Goal: Obtain resource: Download file/media

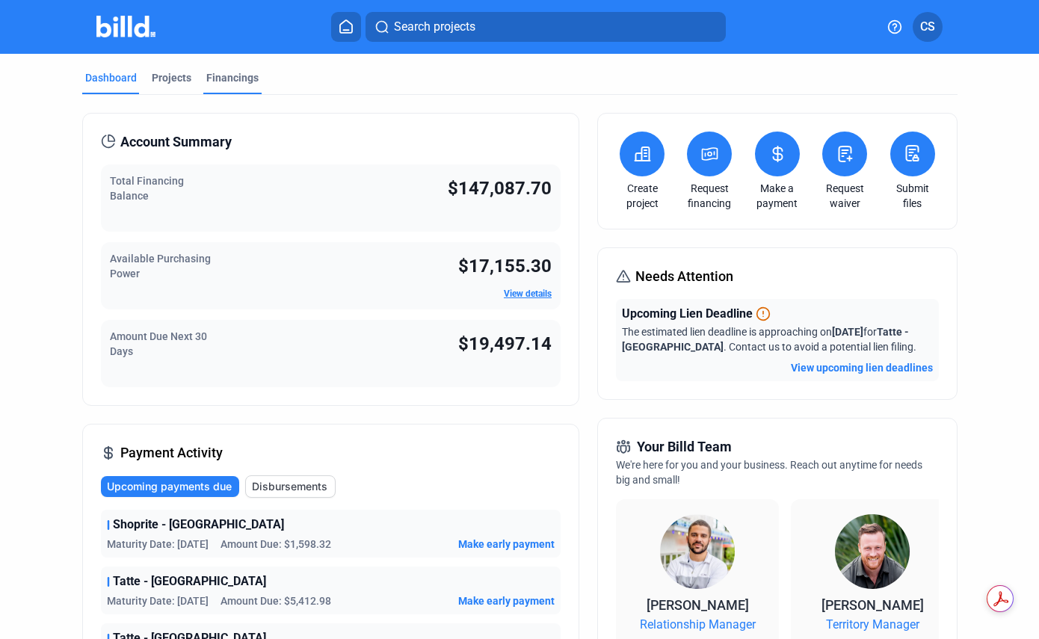
click at [231, 79] on div "Financings" at bounding box center [232, 77] width 52 height 15
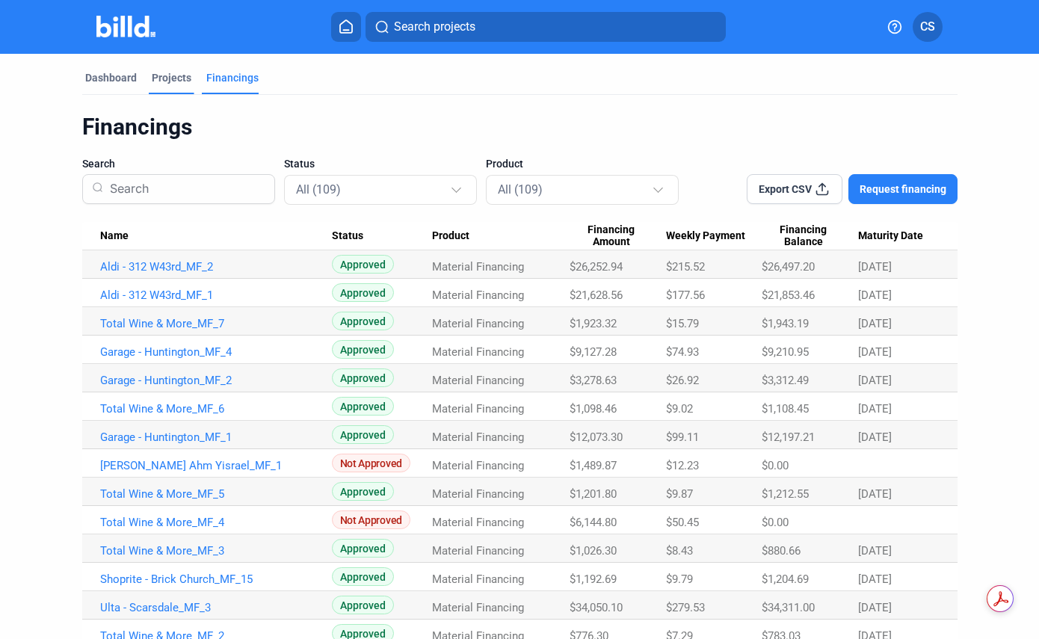
click at [179, 76] on div "Projects" at bounding box center [172, 77] width 40 height 15
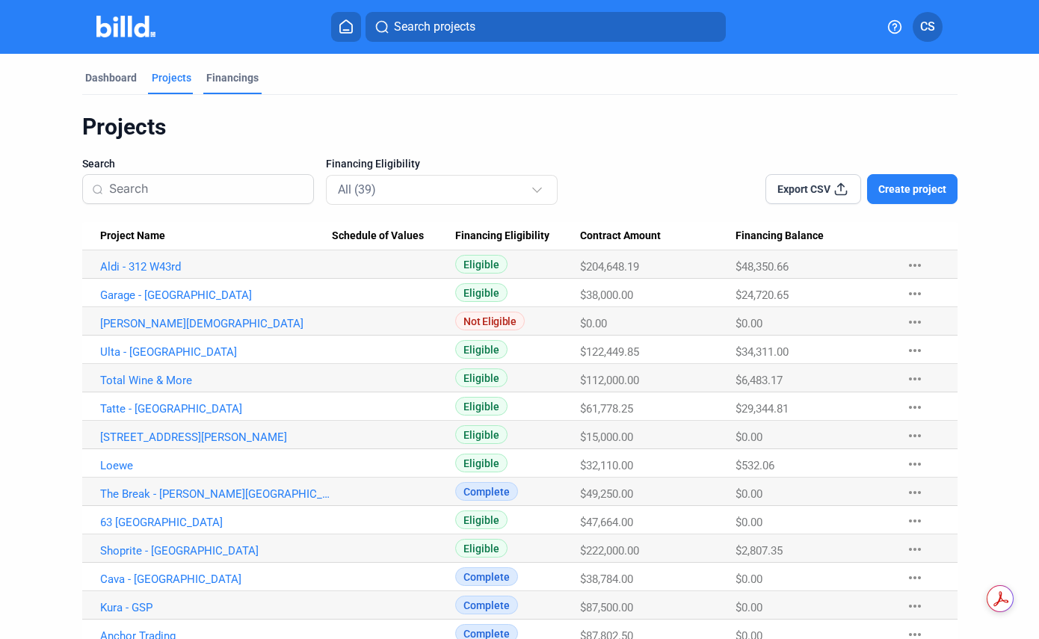
click at [241, 74] on div "Financings" at bounding box center [232, 77] width 52 height 15
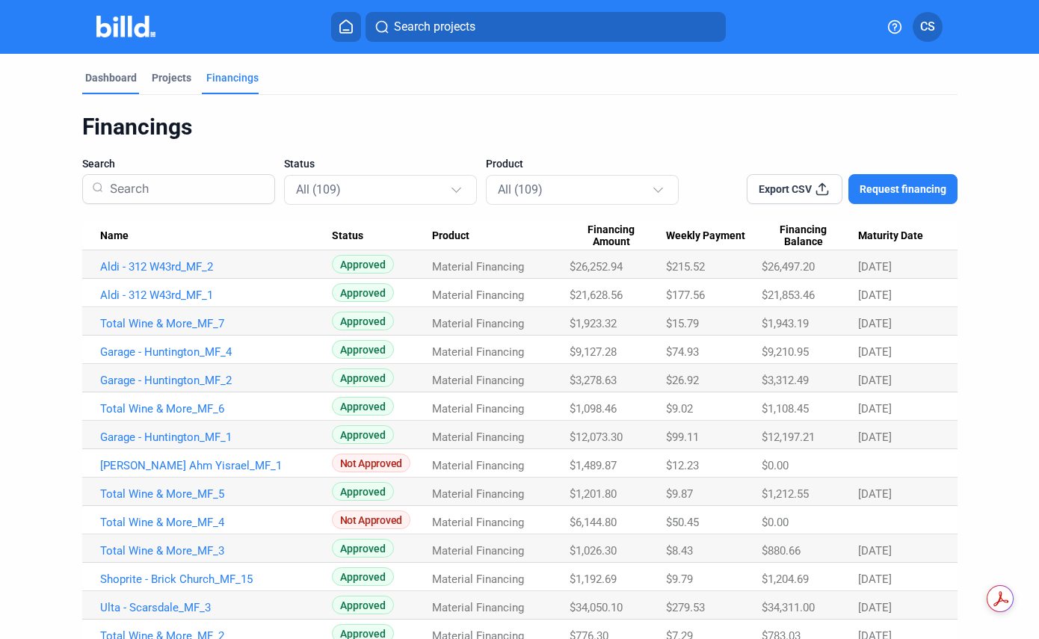
click at [108, 75] on div "Dashboard" at bounding box center [111, 77] width 52 height 15
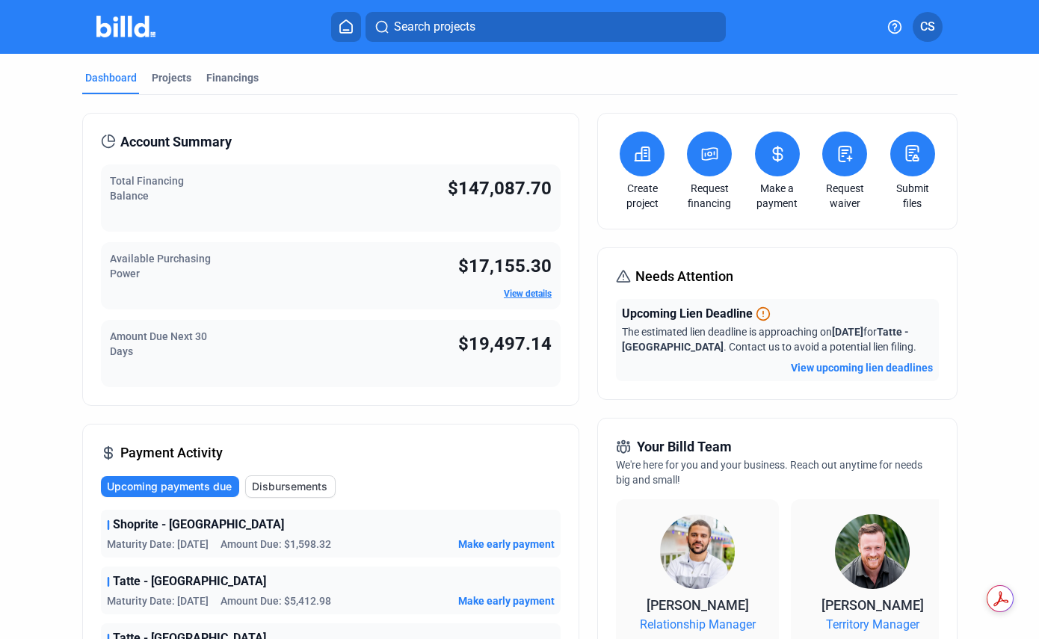
click at [768, 161] on icon at bounding box center [777, 154] width 19 height 18
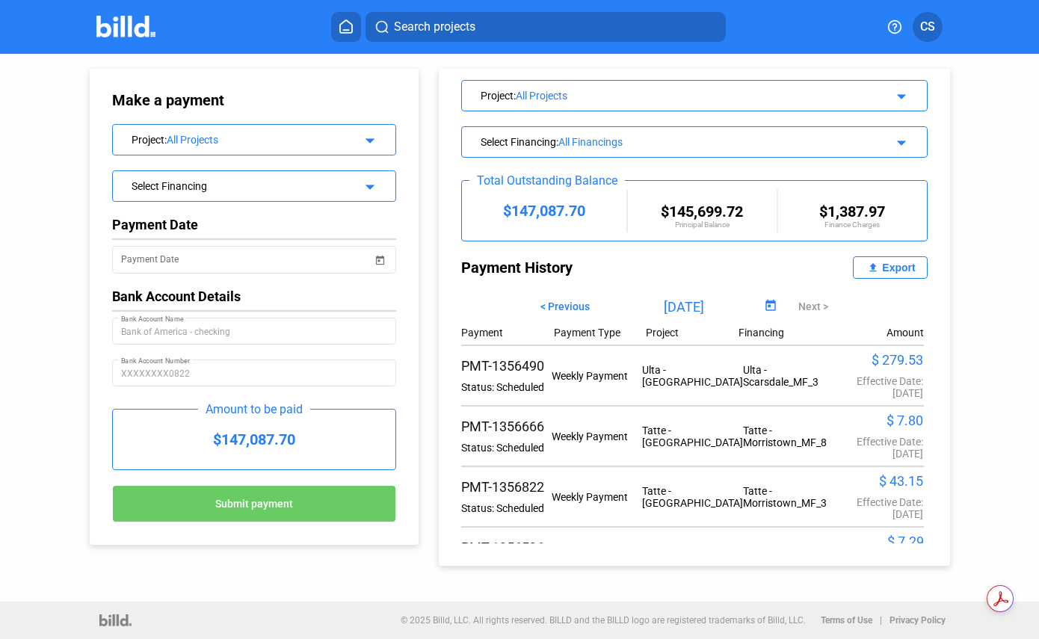
click at [883, 263] on div "Export" at bounding box center [898, 268] width 33 height 12
click at [207, 142] on div "All Projects" at bounding box center [260, 140] width 186 height 12
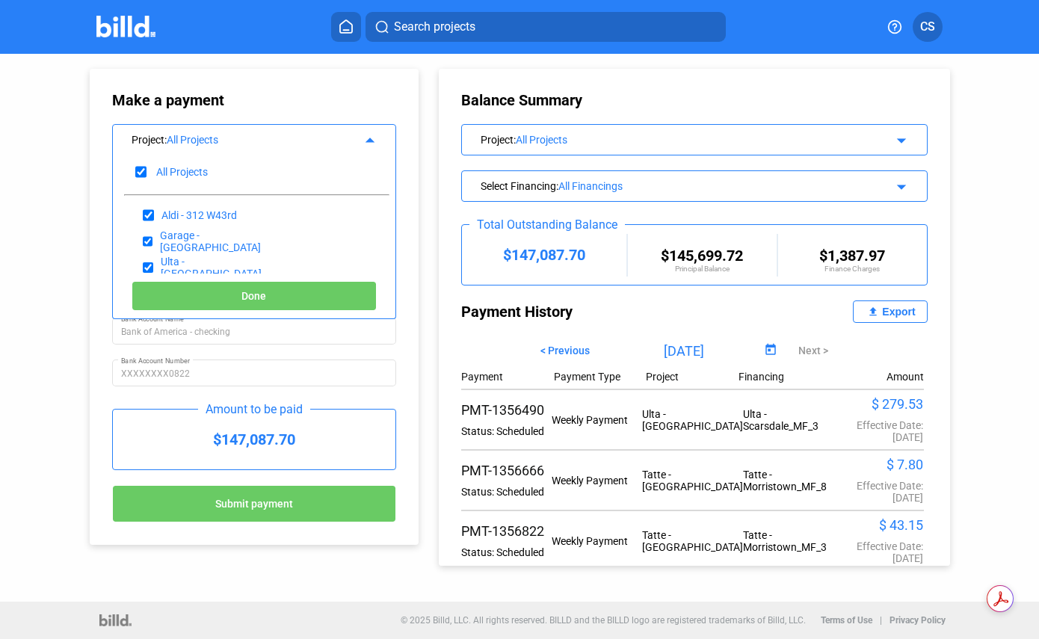
click at [894, 182] on mat-icon "arrow_drop_down" at bounding box center [899, 185] width 18 height 18
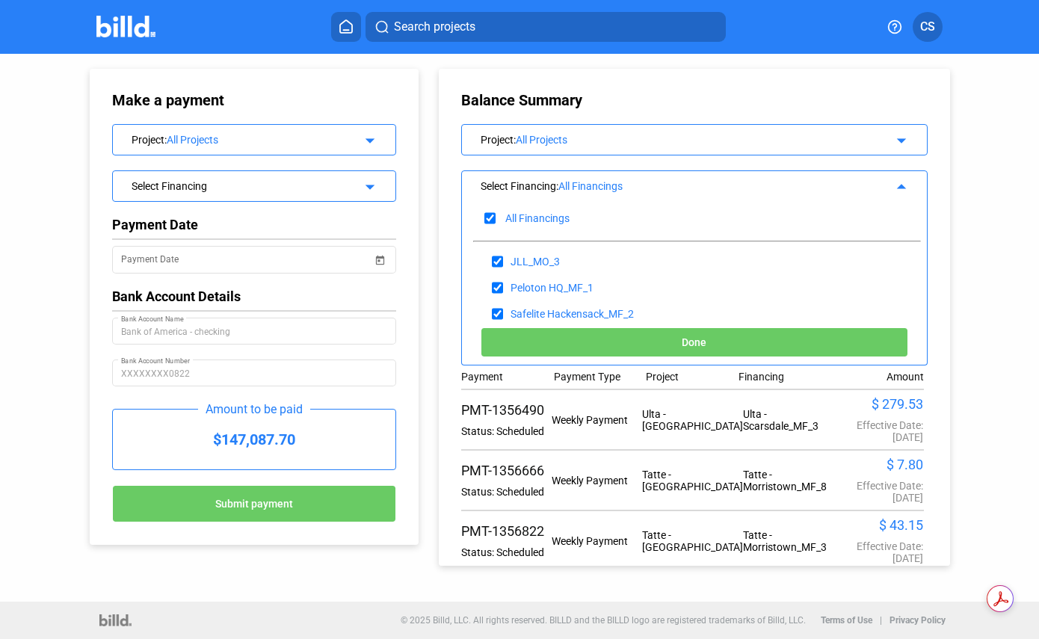
click at [595, 183] on div "All Financings" at bounding box center [711, 186] width 306 height 12
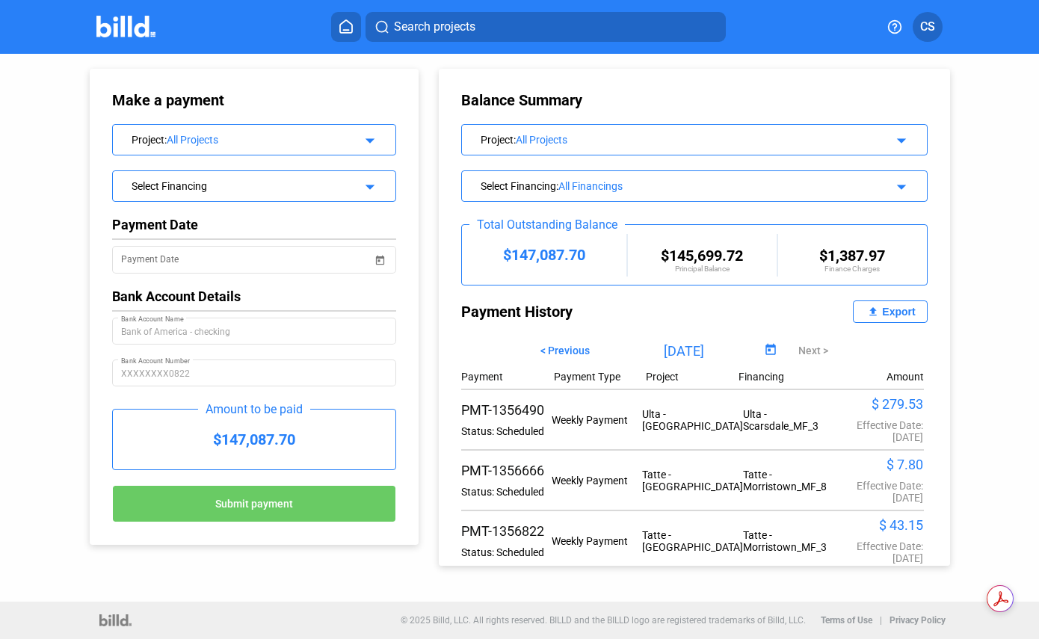
click at [882, 309] on div "Export" at bounding box center [898, 312] width 33 height 12
click at [894, 139] on mat-icon "arrow_drop_down" at bounding box center [899, 138] width 18 height 18
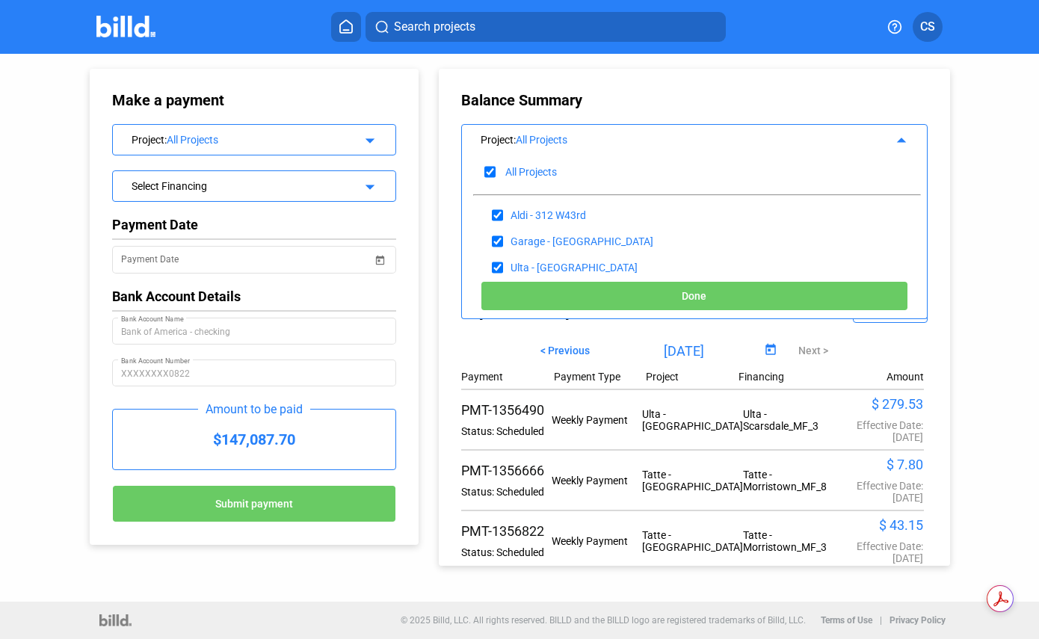
click at [371, 188] on mat-icon "arrow_drop_down" at bounding box center [368, 185] width 18 height 18
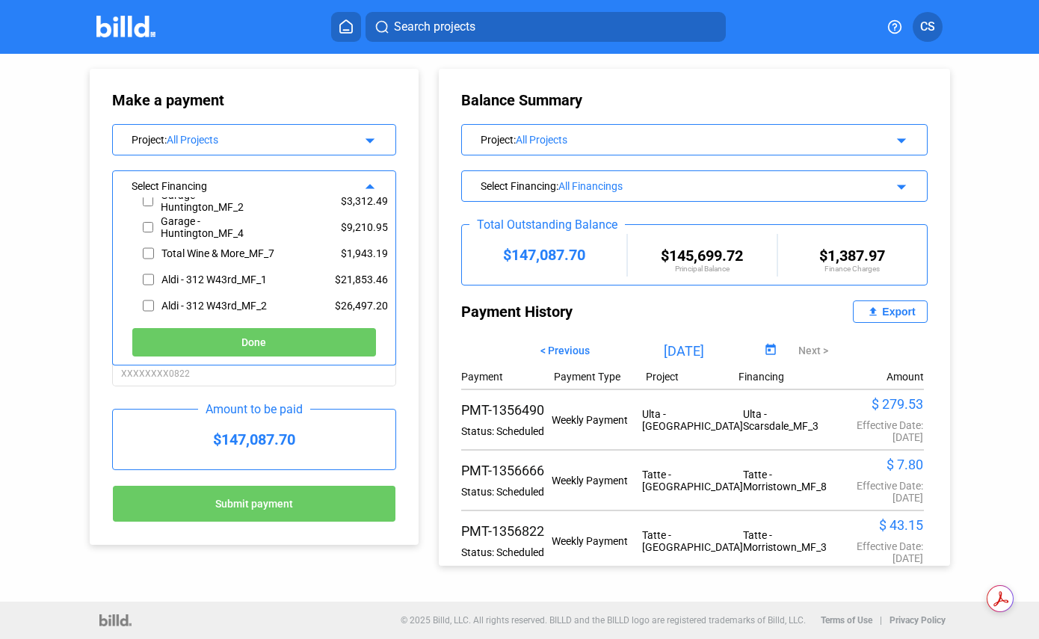
scroll to position [481, 0]
click at [891, 135] on mat-icon "arrow_drop_down" at bounding box center [899, 138] width 18 height 18
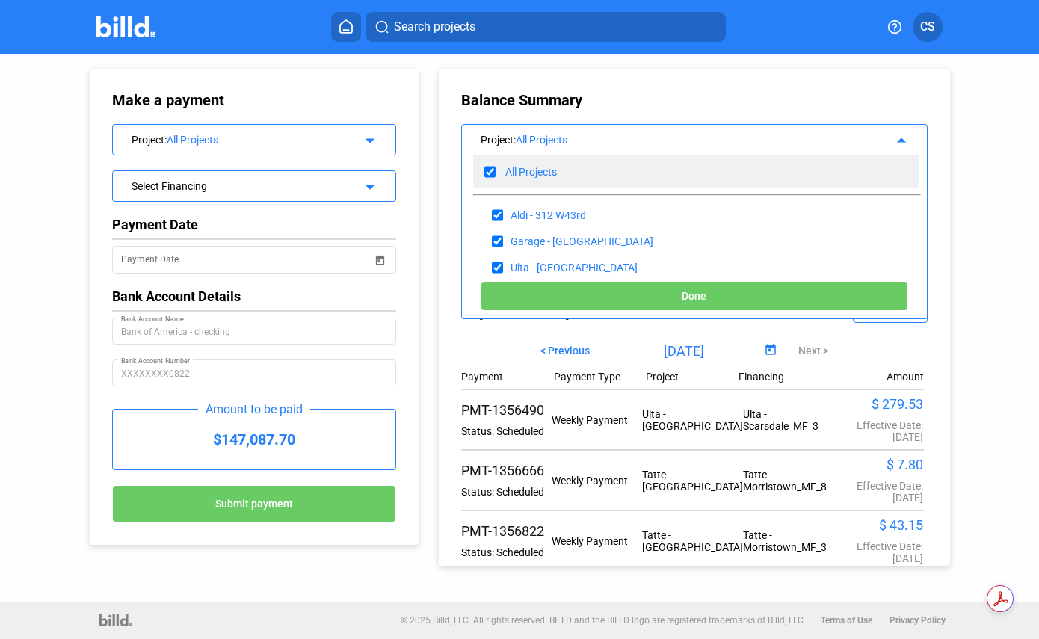
click at [489, 170] on input "checkbox" at bounding box center [489, 172] width 11 height 22
checkbox input "false"
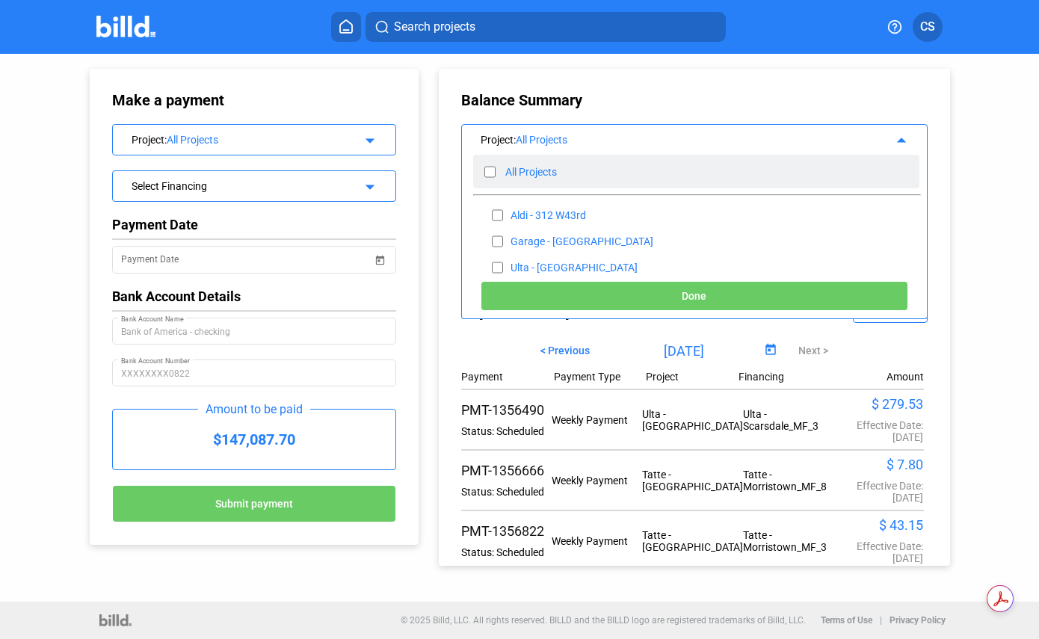
checkbox input "false"
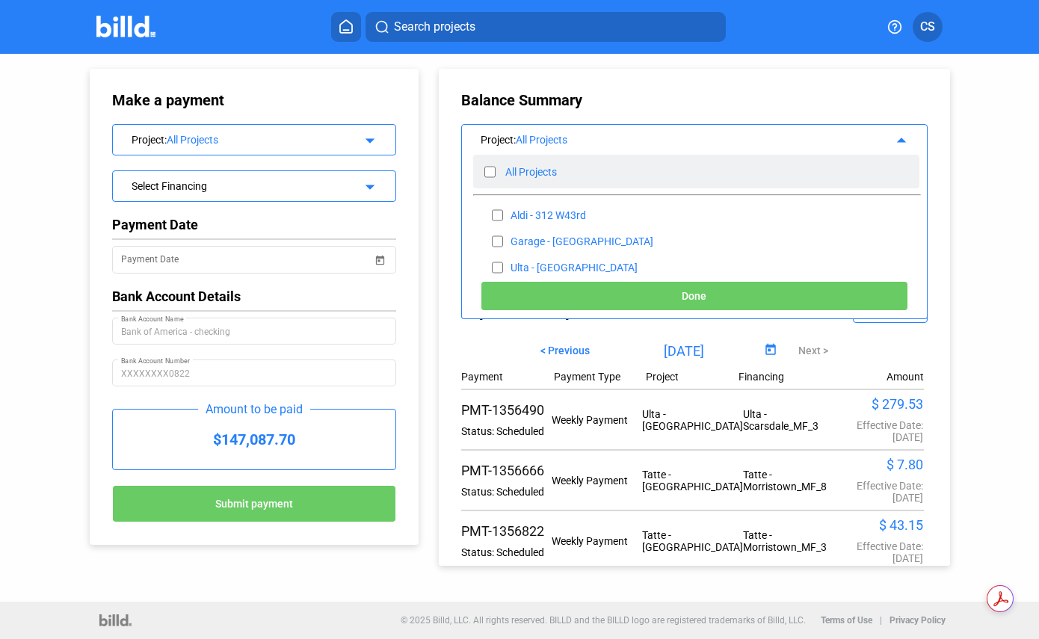
checkbox input "false"
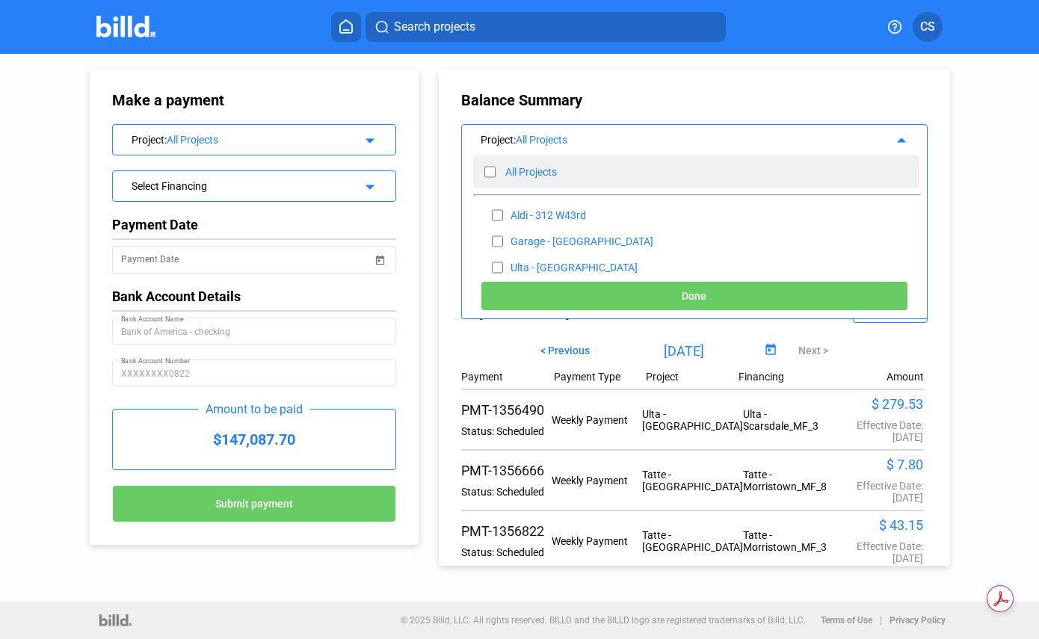
checkbox input "false"
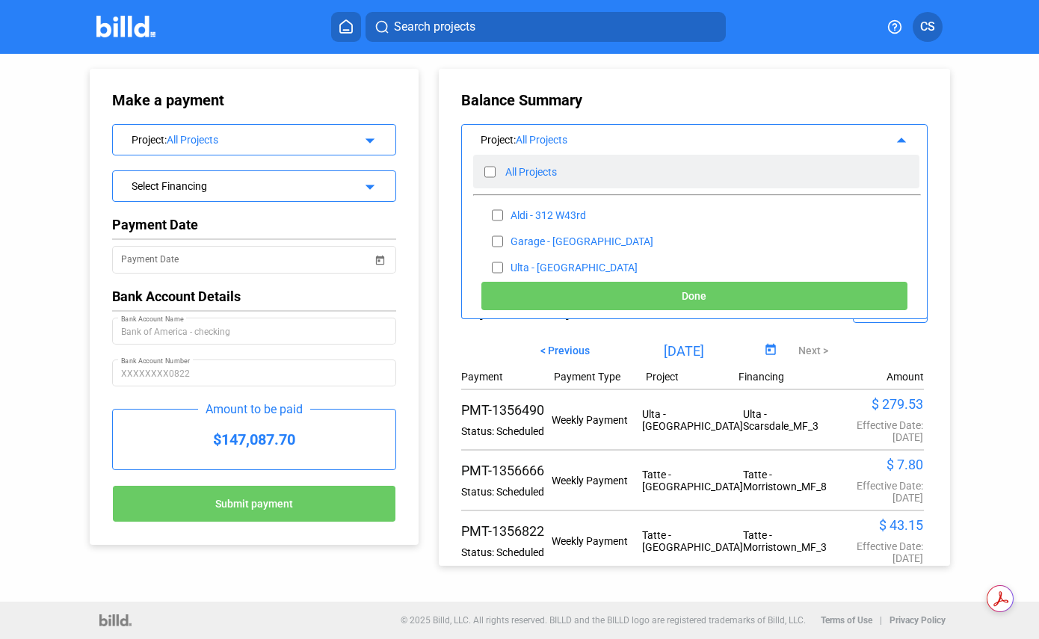
checkbox input "false"
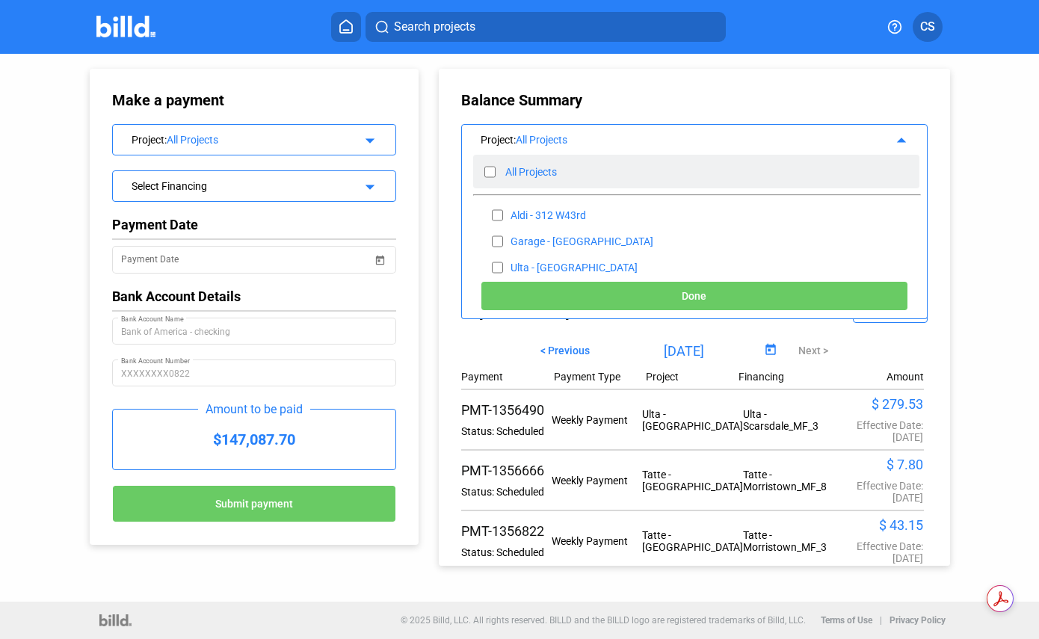
checkbox input "false"
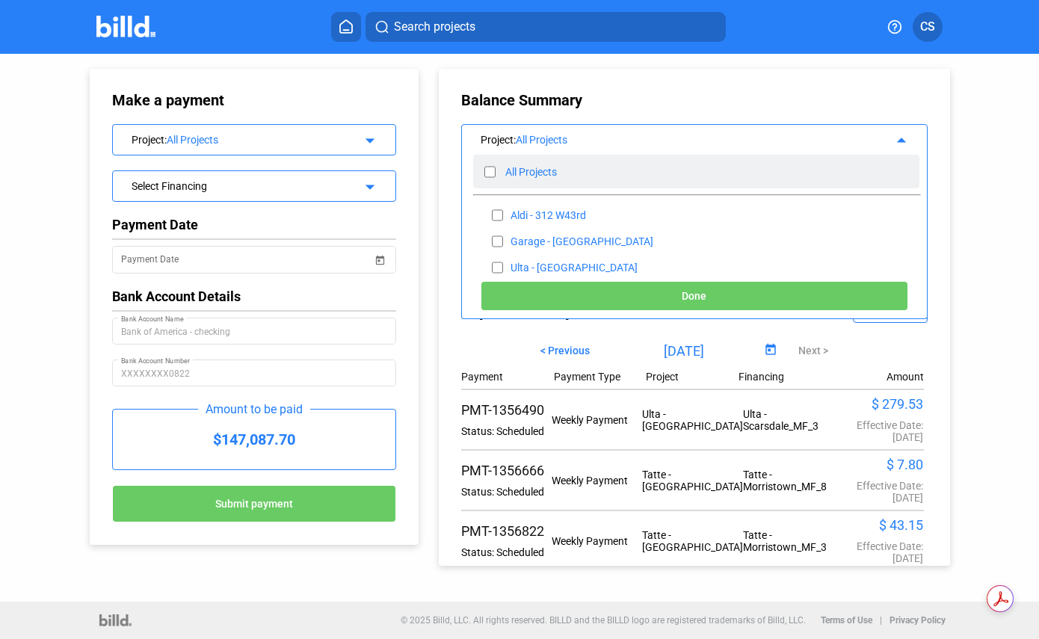
checkbox input "false"
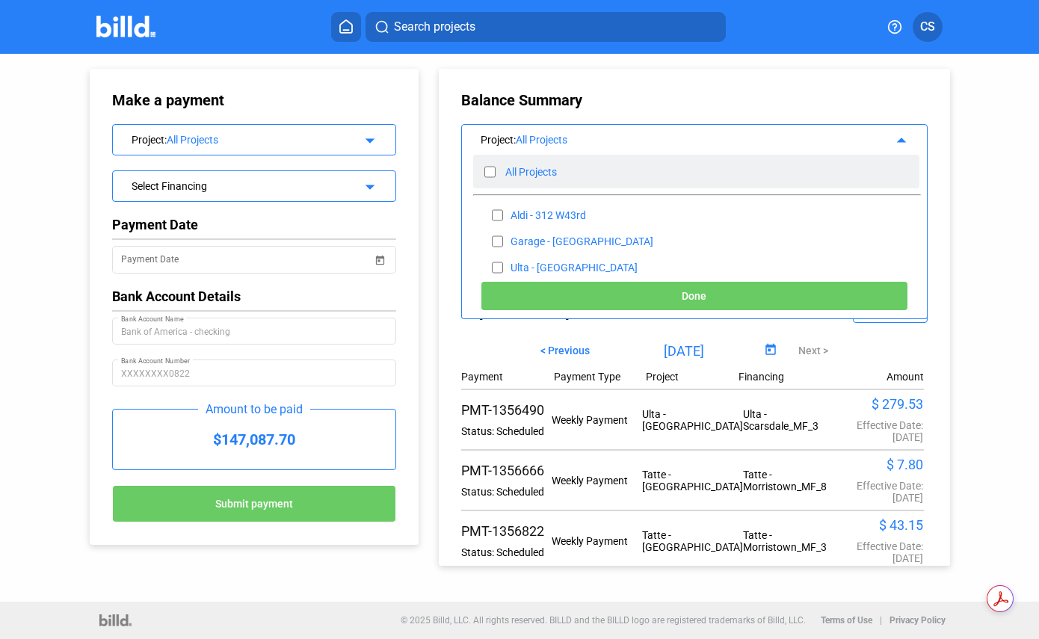
checkbox input "false"
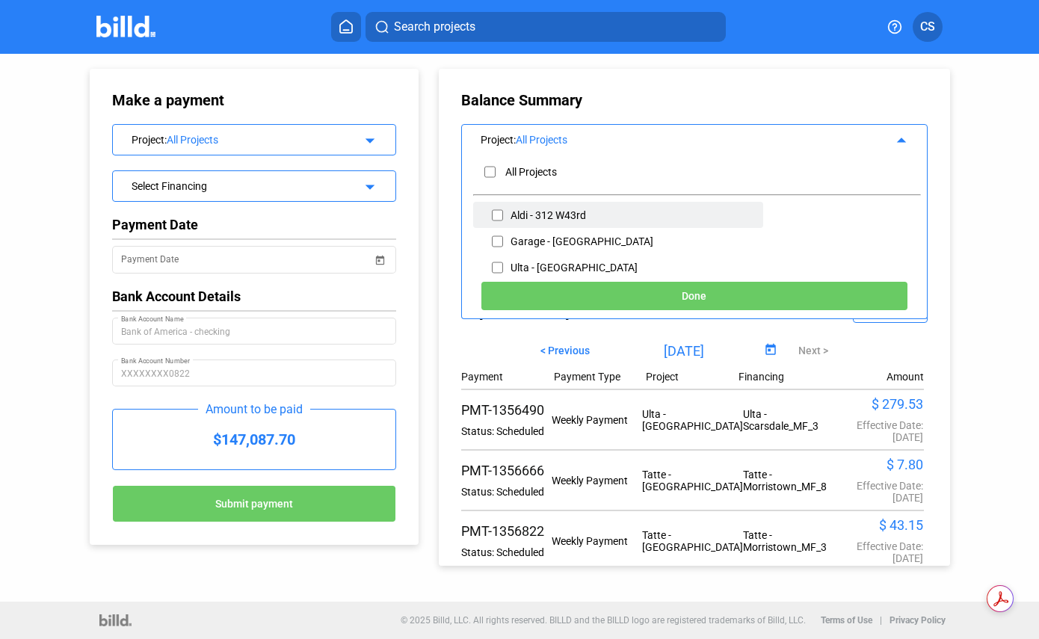
click at [548, 217] on div "Aldi - 312 W43rd" at bounding box center [547, 215] width 75 height 12
click at [501, 213] on input "checkbox" at bounding box center [497, 215] width 11 height 22
checkbox input "true"
click at [691, 296] on span "Done" at bounding box center [693, 297] width 25 height 12
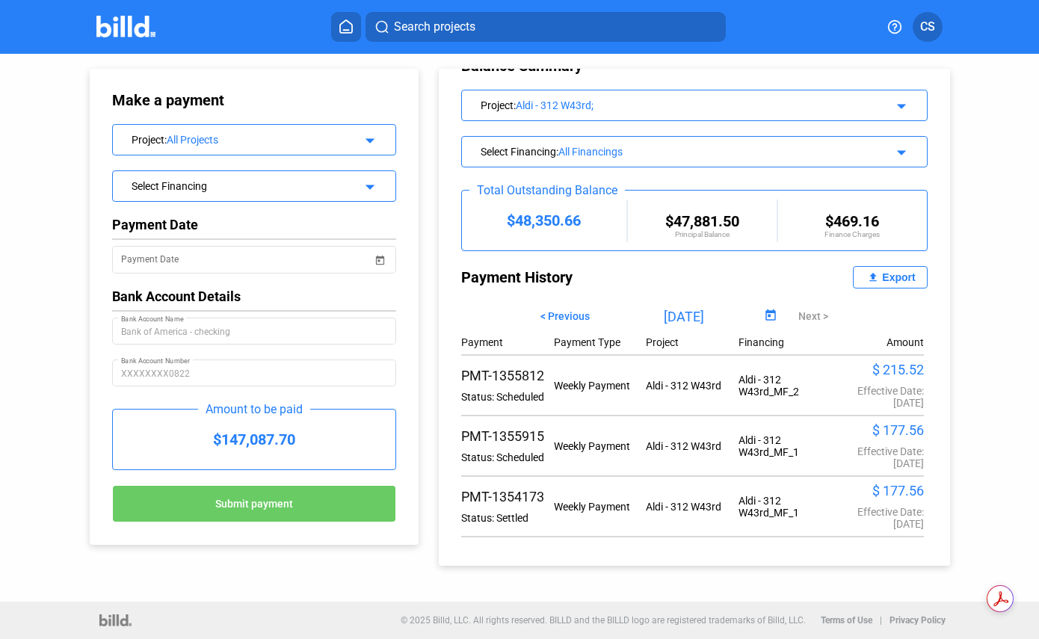
scroll to position [42, 0]
click at [566, 310] on span "< Previous" at bounding box center [564, 316] width 49 height 12
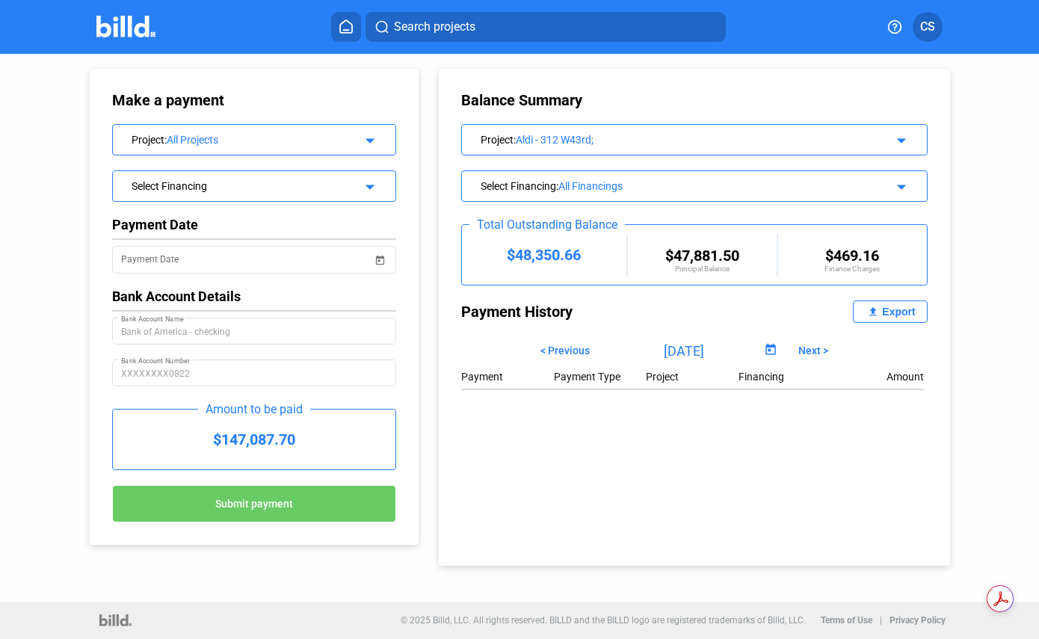
click at [571, 352] on span "< Previous" at bounding box center [564, 350] width 49 height 12
click at [810, 347] on span "Next >" at bounding box center [813, 350] width 30 height 12
type input "07/01/2025"
click at [894, 312] on div "Export" at bounding box center [898, 312] width 33 height 12
click at [904, 142] on mat-icon "arrow_drop_down" at bounding box center [899, 138] width 18 height 18
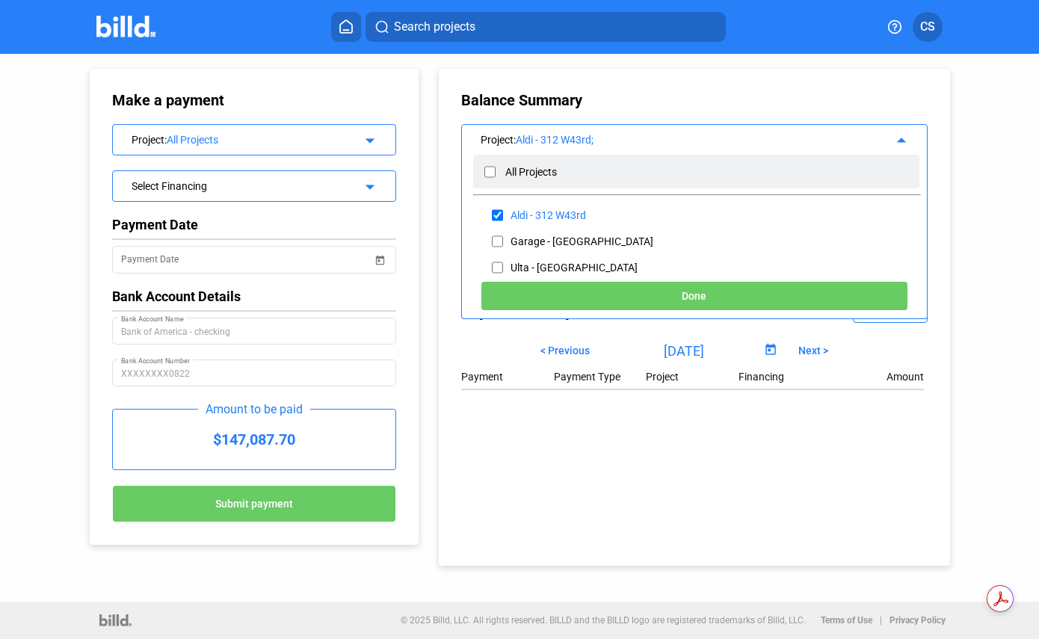
click at [485, 167] on input "checkbox" at bounding box center [489, 172] width 11 height 22
checkbox input "true"
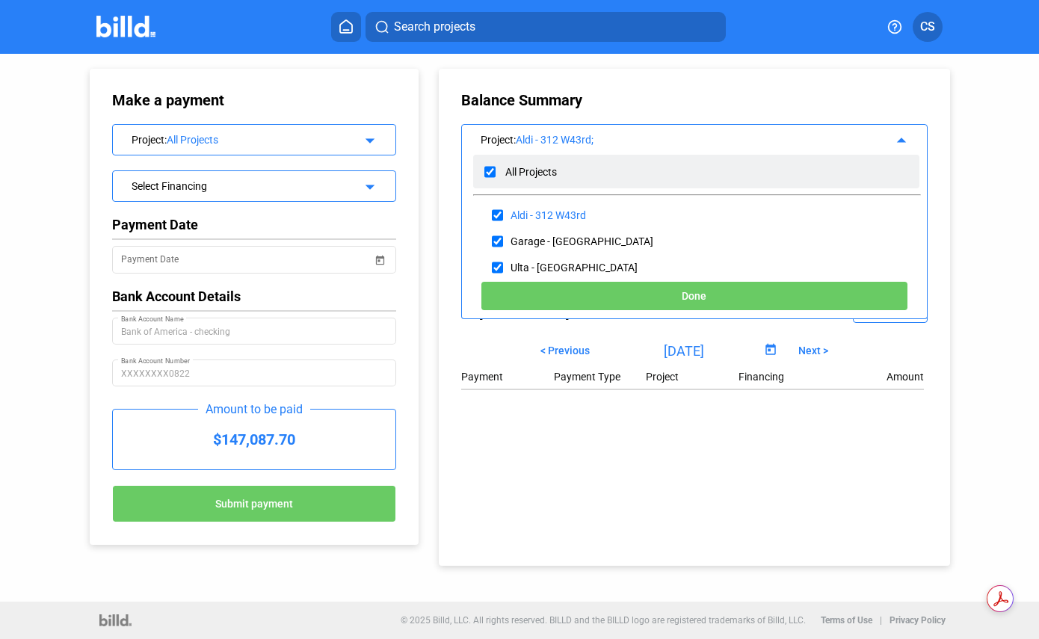
checkbox input "true"
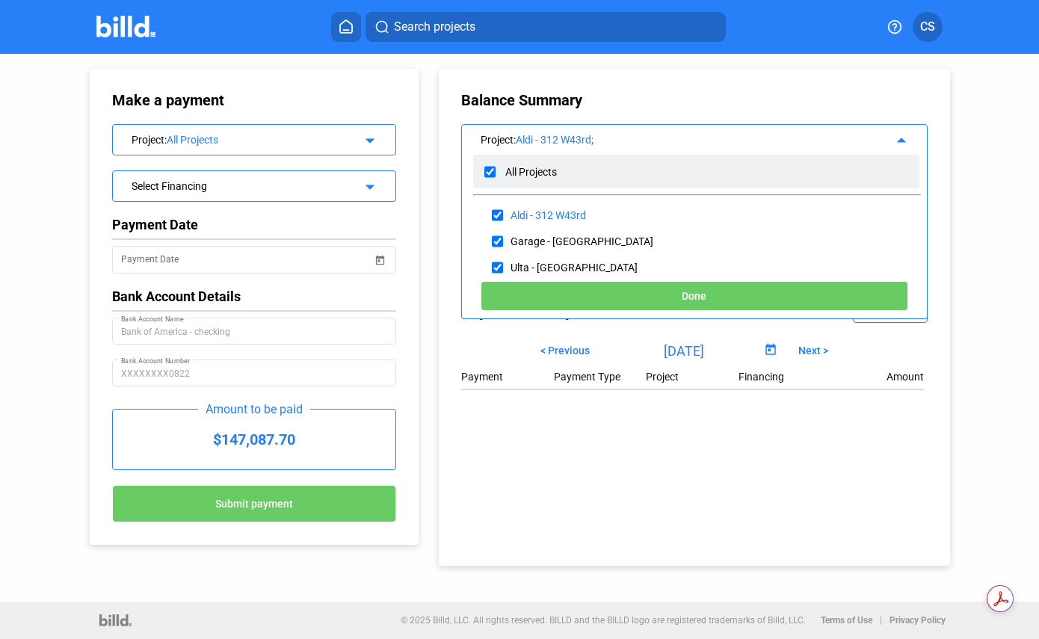
checkbox input "true"
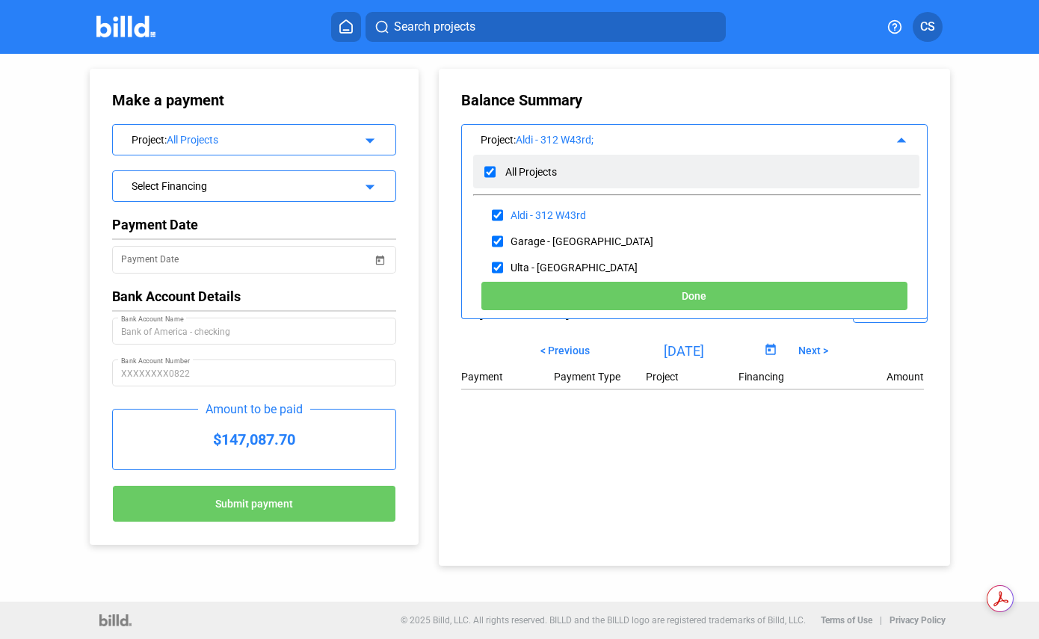
checkbox input "true"
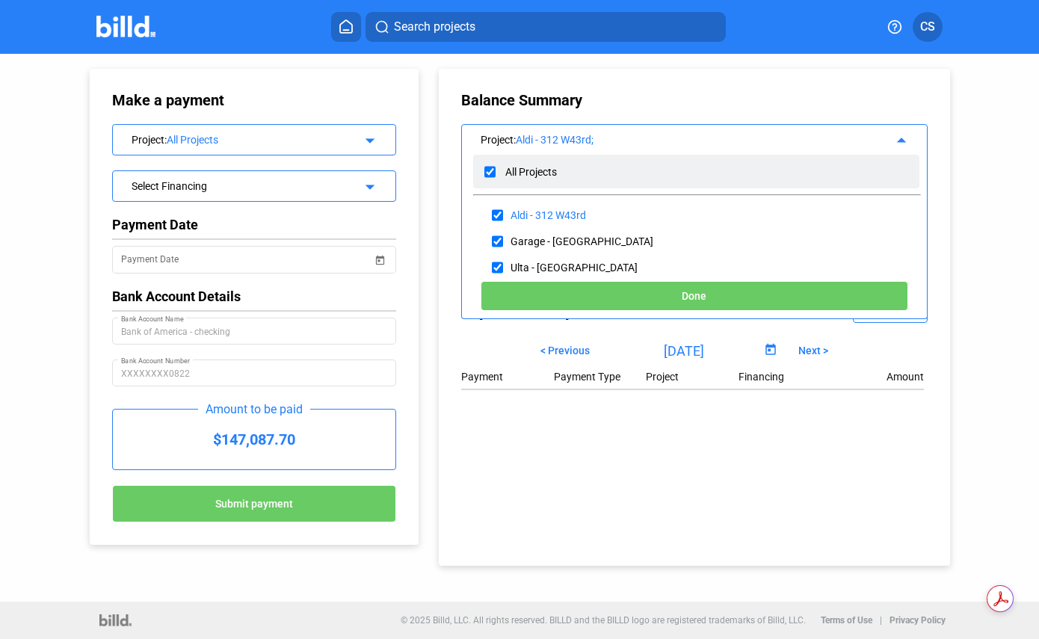
checkbox input "true"
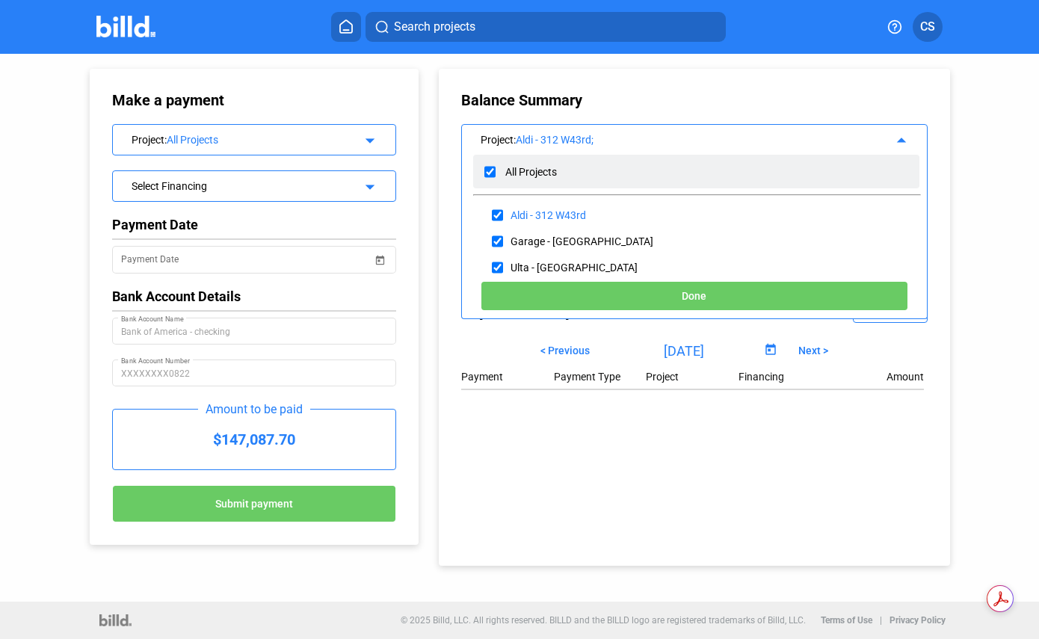
checkbox input "true"
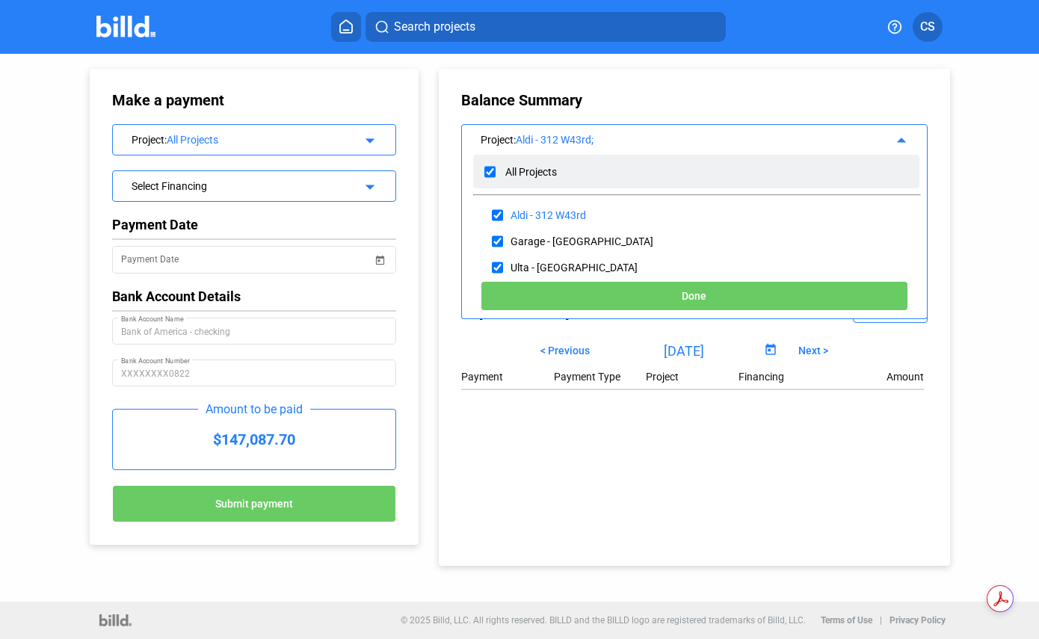
checkbox input "true"
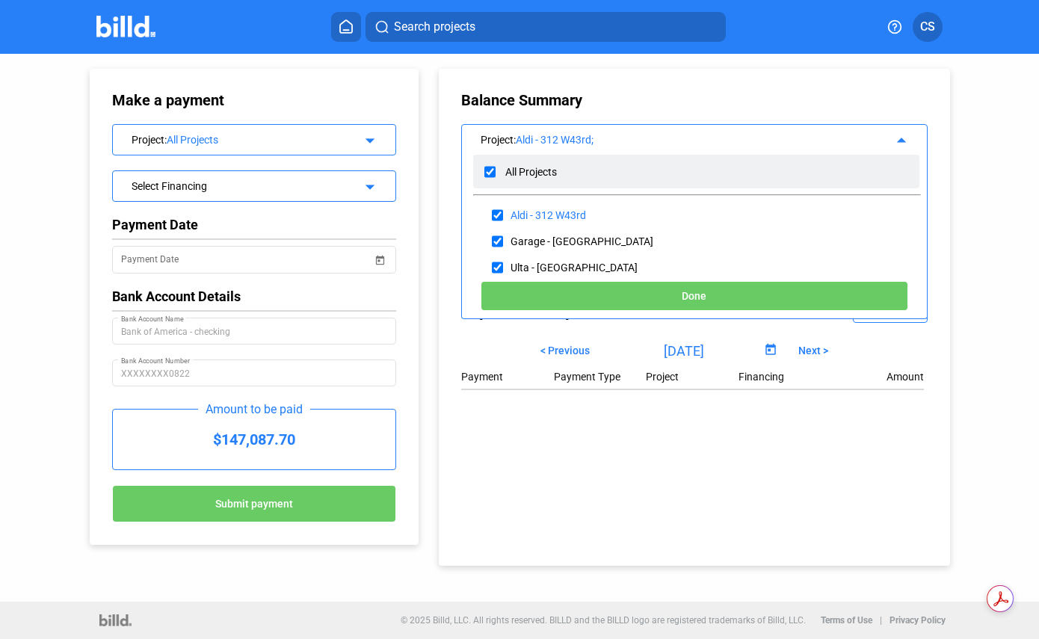
checkbox input "true"
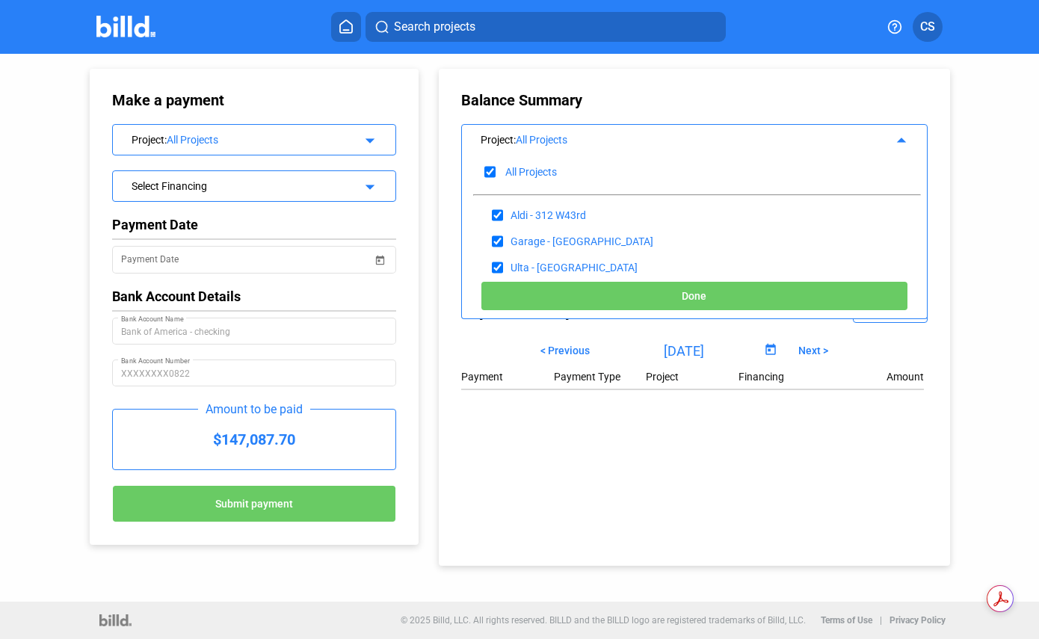
click at [193, 140] on div "All Projects" at bounding box center [260, 140] width 186 height 12
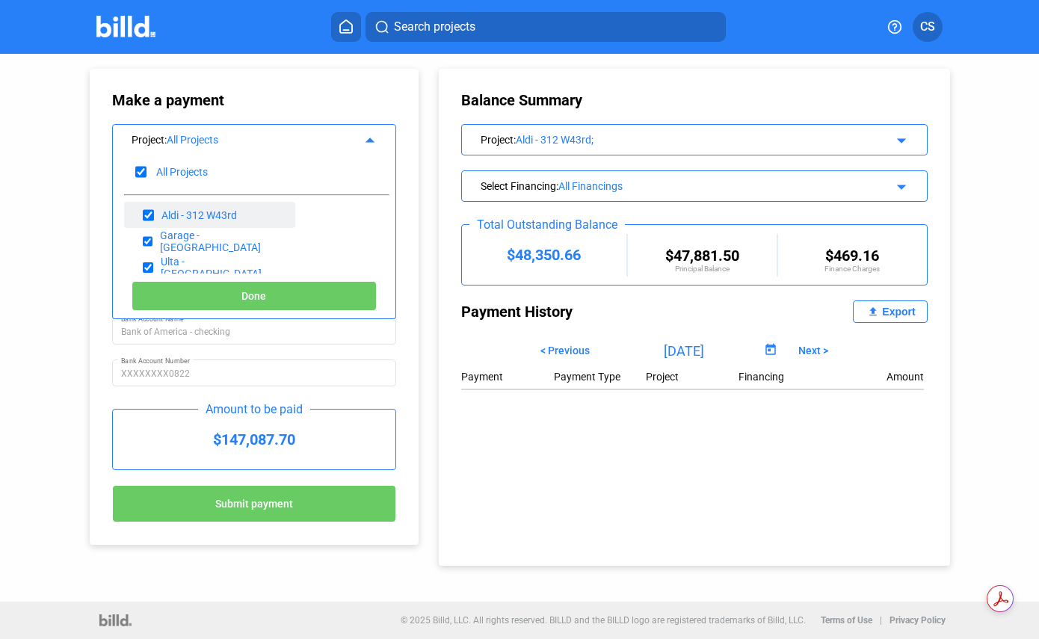
click at [208, 217] on div "Aldi - 312 W43rd" at bounding box center [198, 215] width 75 height 12
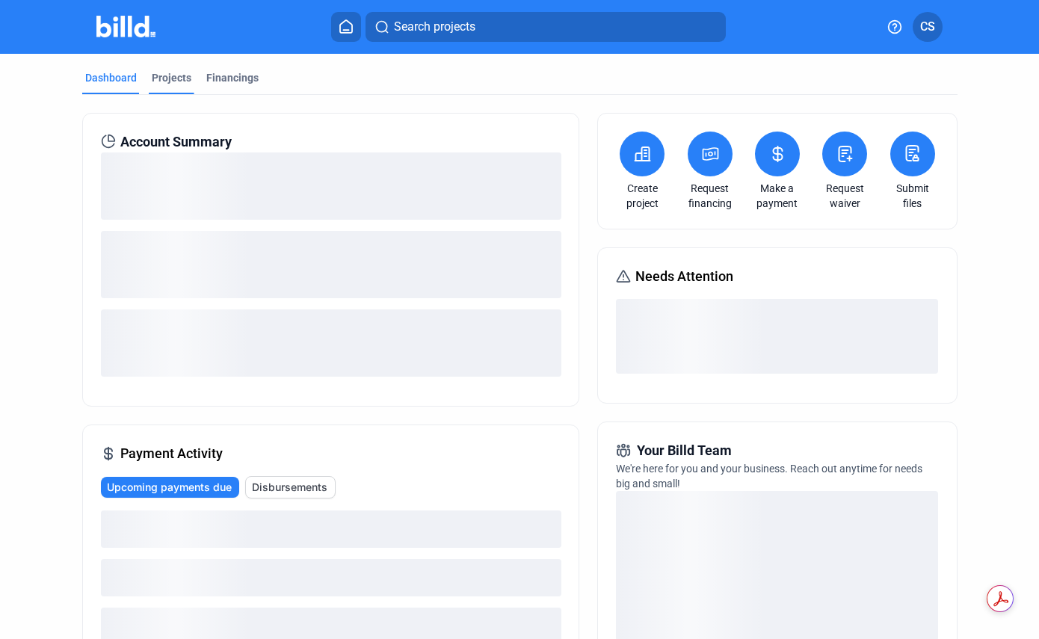
click at [164, 72] on div "Projects" at bounding box center [172, 77] width 40 height 15
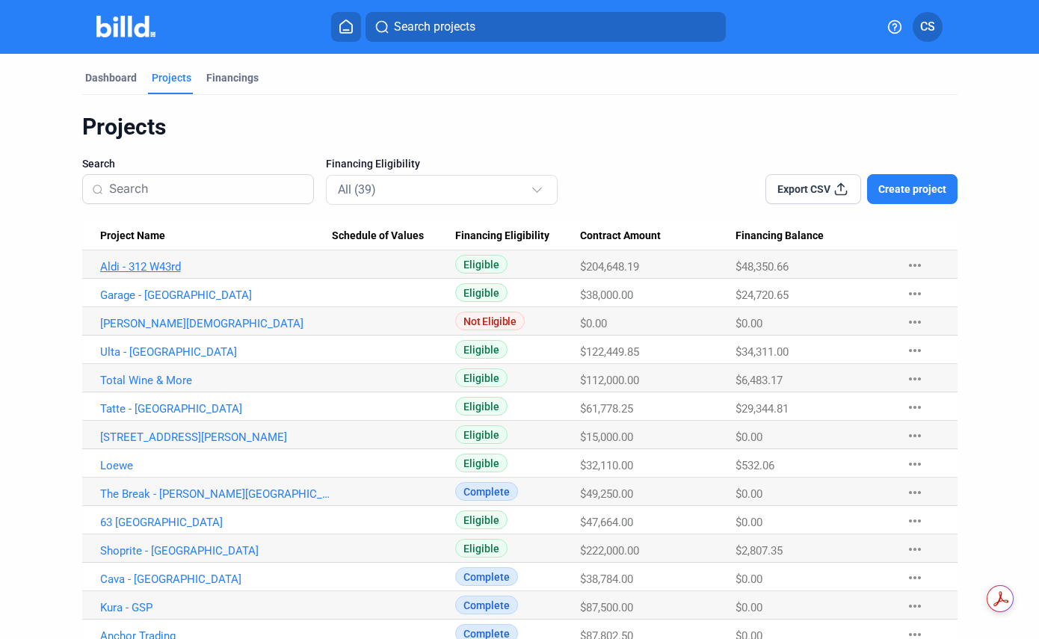
click at [163, 265] on link "Aldi - 312 W43rd" at bounding box center [216, 266] width 232 height 13
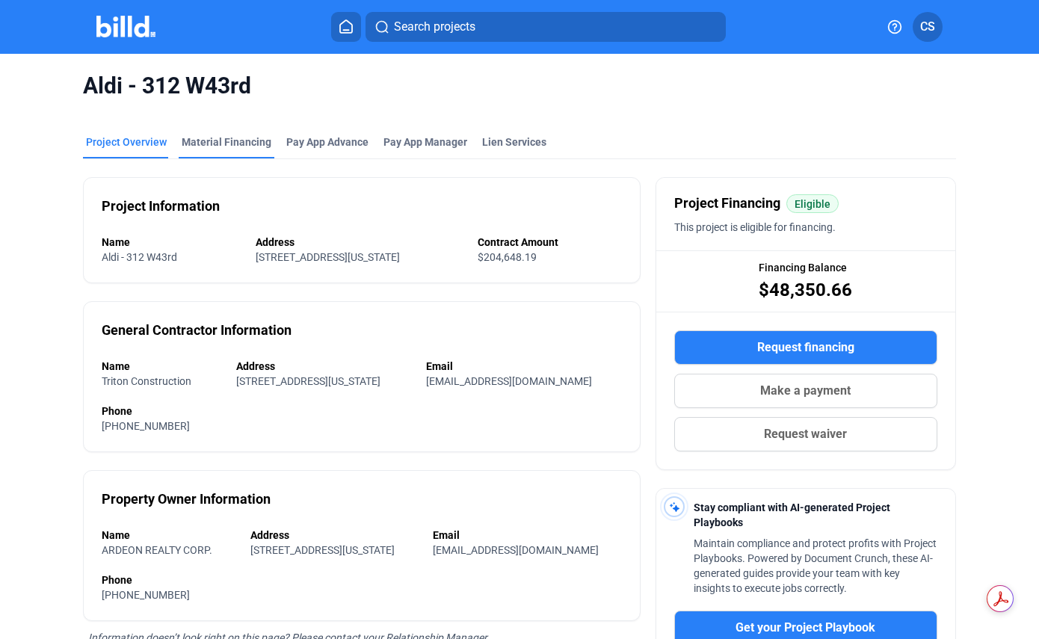
click at [223, 146] on div "Material Financing" at bounding box center [227, 142] width 90 height 15
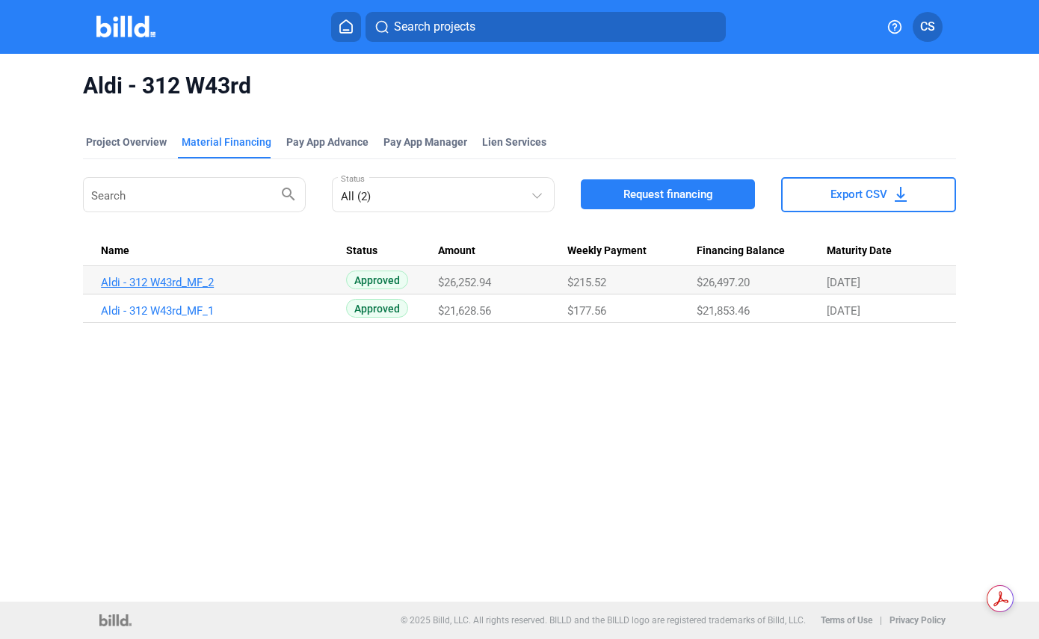
click at [152, 282] on link "Aldi - 312 W43rd_MF_2" at bounding box center [217, 282] width 232 height 13
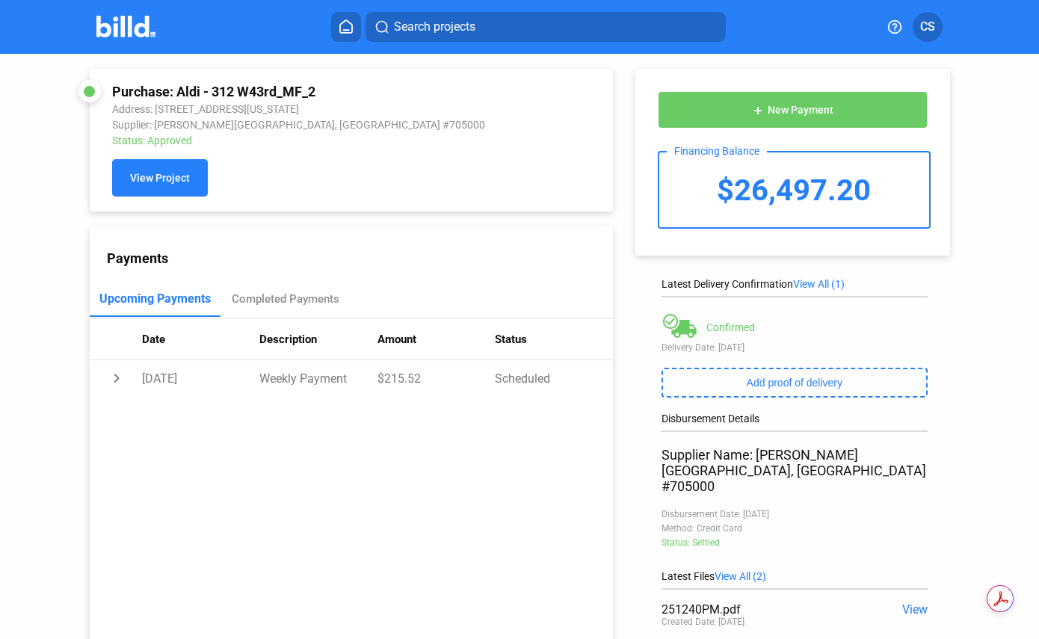
click at [175, 184] on span "View Project" at bounding box center [160, 179] width 60 height 12
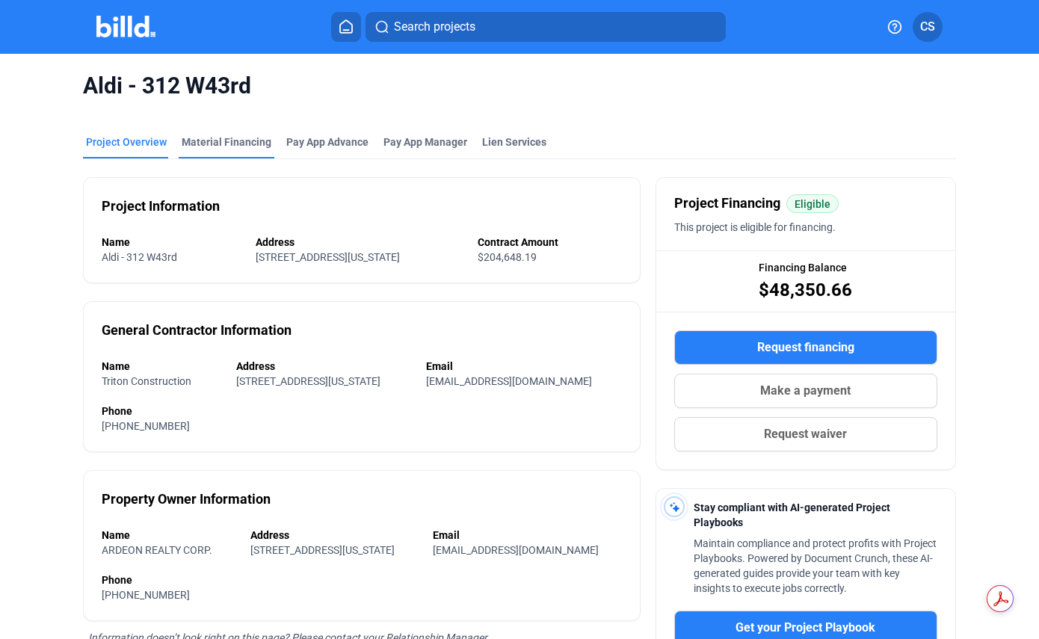
click at [214, 144] on div "Material Financing" at bounding box center [227, 142] width 90 height 15
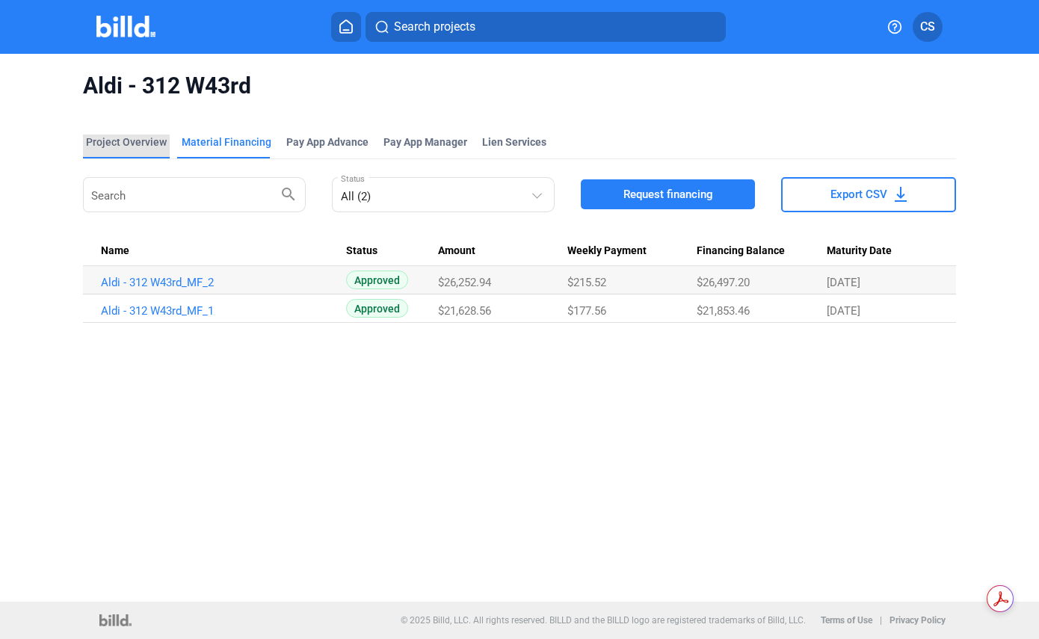
click at [143, 140] on div "Project Overview" at bounding box center [126, 142] width 81 height 15
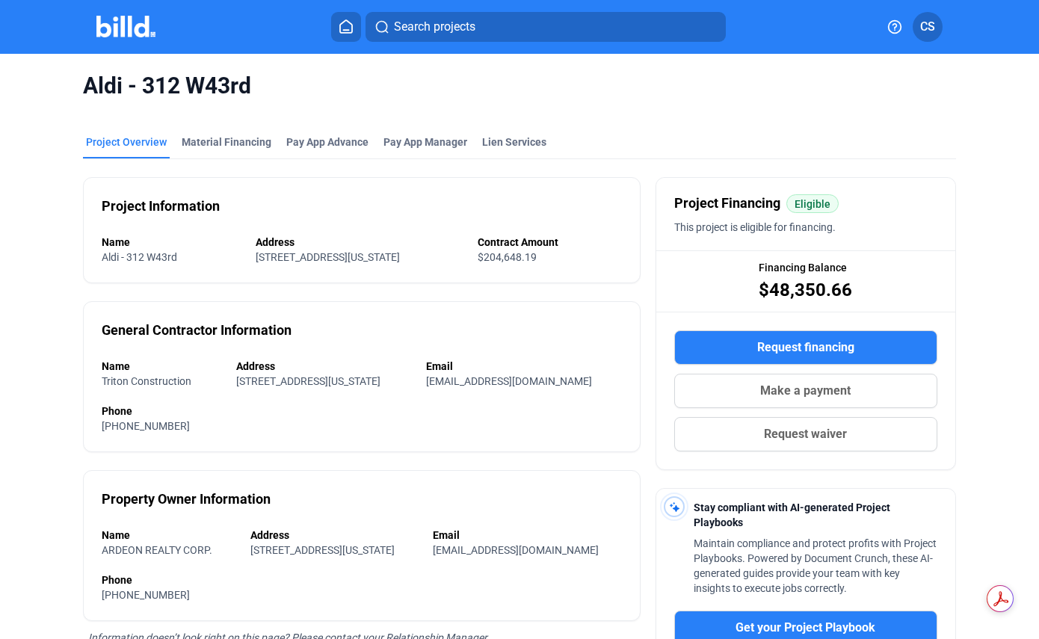
click at [140, 140] on div "Project Overview" at bounding box center [126, 142] width 81 height 15
click at [227, 137] on div "Material Financing" at bounding box center [227, 142] width 90 height 15
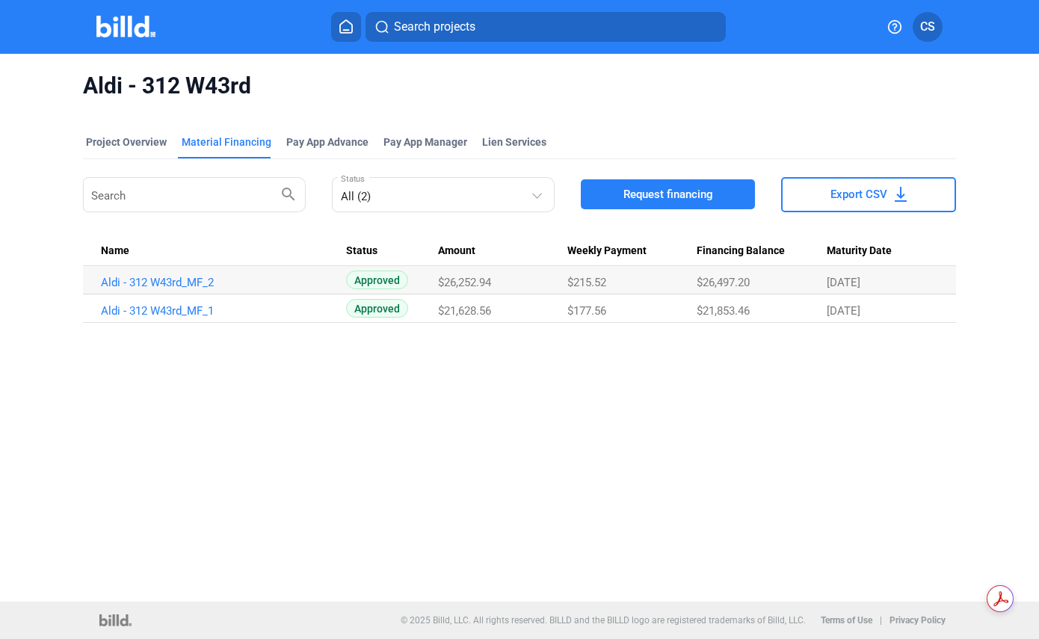
click at [148, 134] on mat-tab-group "Project Overview Material Financing Pay App Advance Pay App Manager Lien Servic…" at bounding box center [519, 220] width 873 height 205
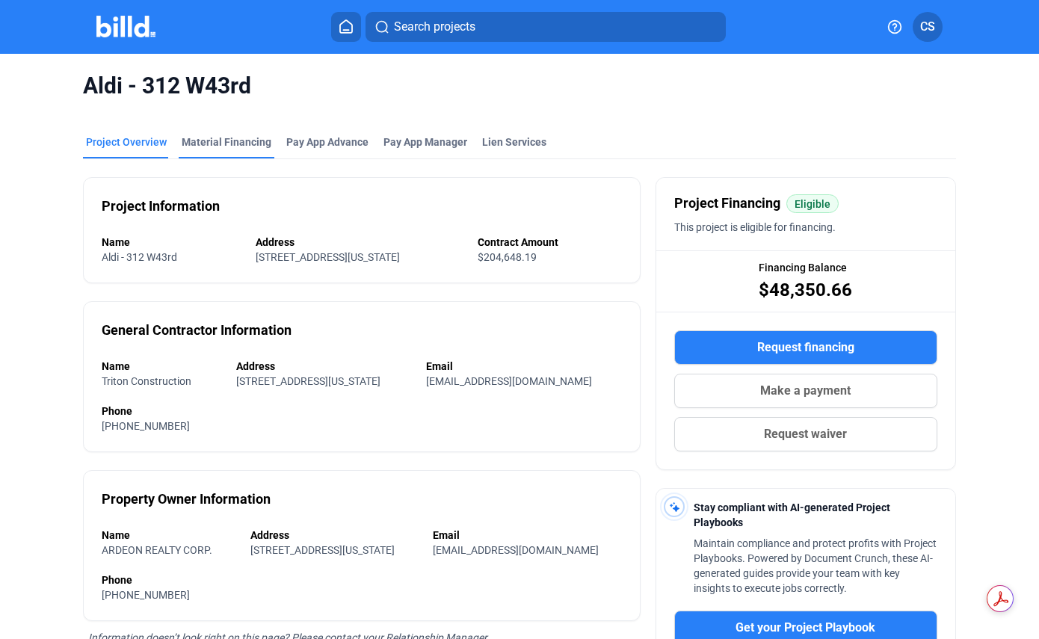
click at [220, 137] on div "Material Financing" at bounding box center [227, 142] width 90 height 15
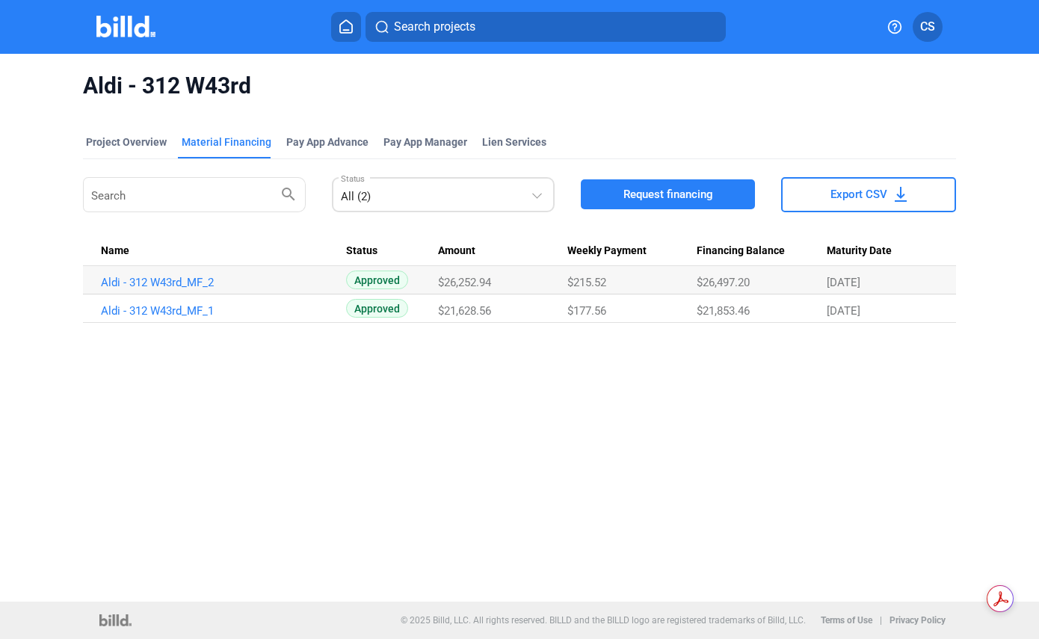
click at [543, 194] on div at bounding box center [539, 185] width 16 height 31
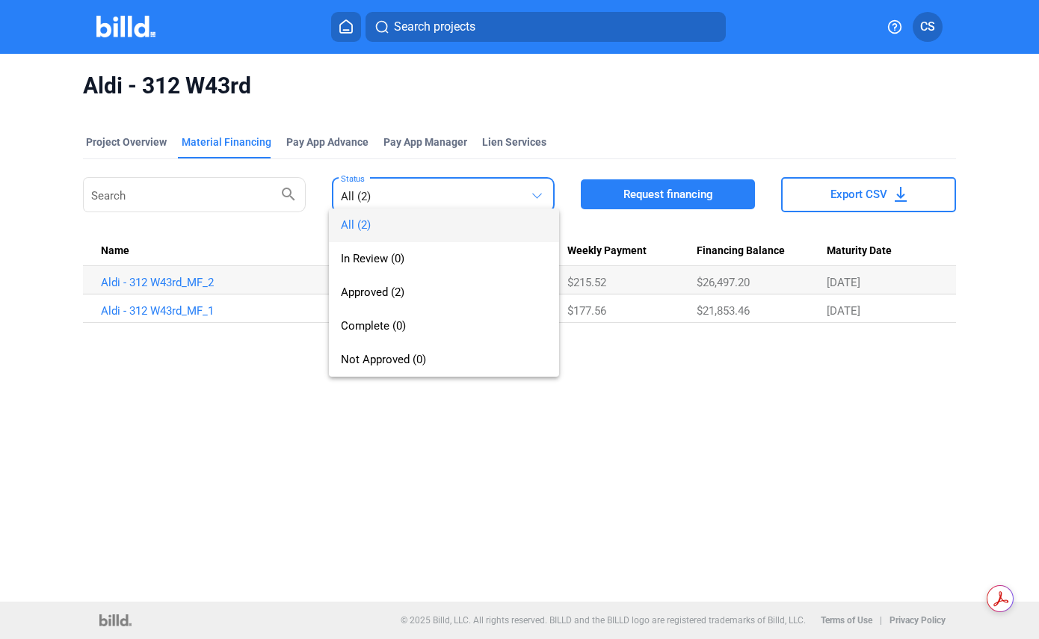
click at [319, 140] on div at bounding box center [519, 319] width 1039 height 639
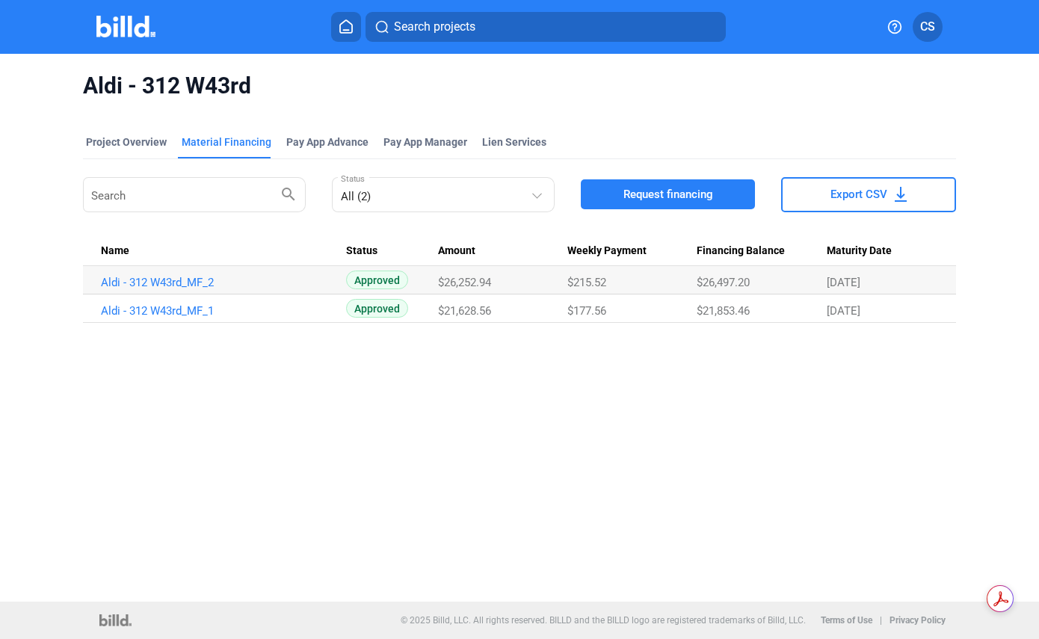
click at [127, 133] on mat-tab-group "Project Overview Material Financing Pay App Advance Pay App Manager Lien Servic…" at bounding box center [519, 220] width 873 height 205
click at [127, 139] on div "Project Overview" at bounding box center [126, 142] width 81 height 15
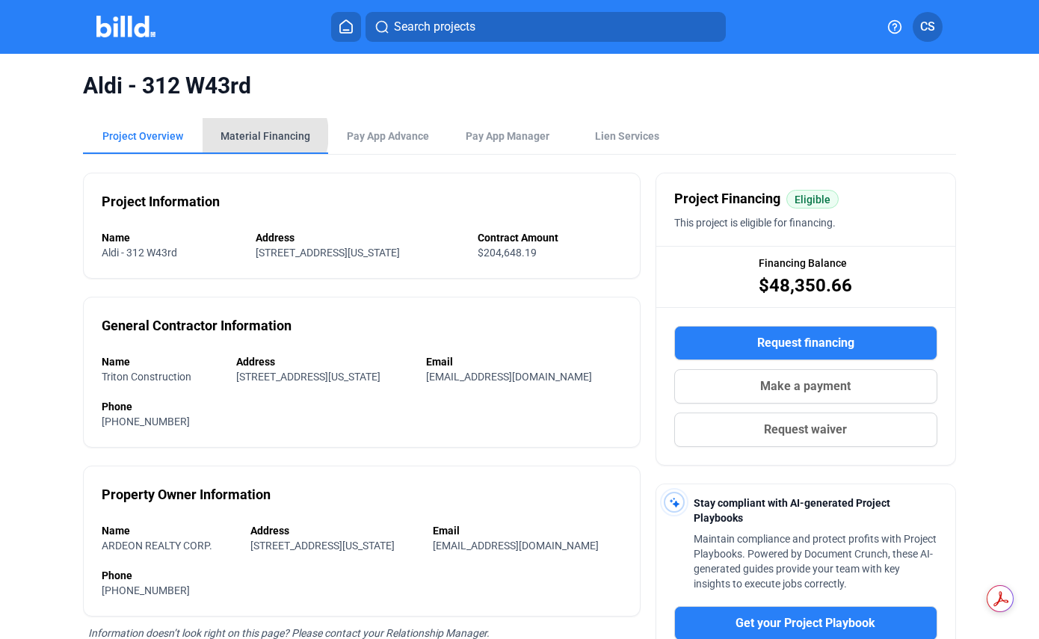
click at [264, 135] on div "Material Financing" at bounding box center [265, 136] width 90 height 15
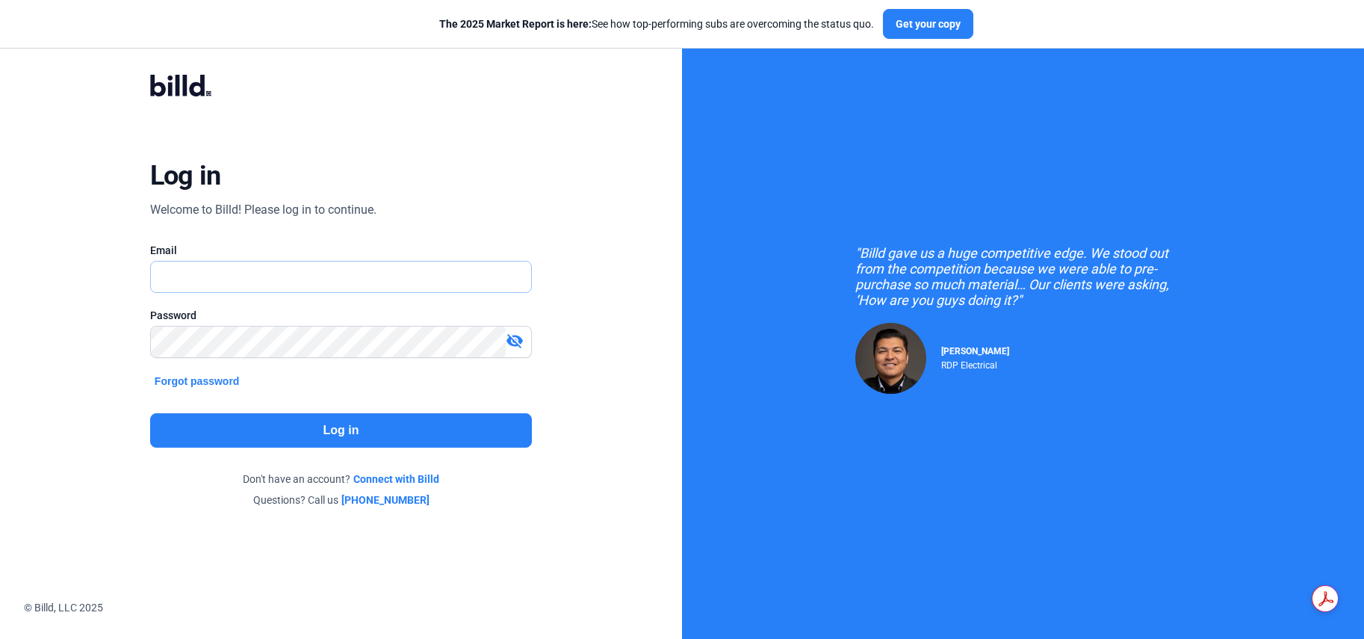
type input "[EMAIL_ADDRESS][DOMAIN_NAME]"
click at [349, 426] on button "Log in" at bounding box center [341, 430] width 382 height 34
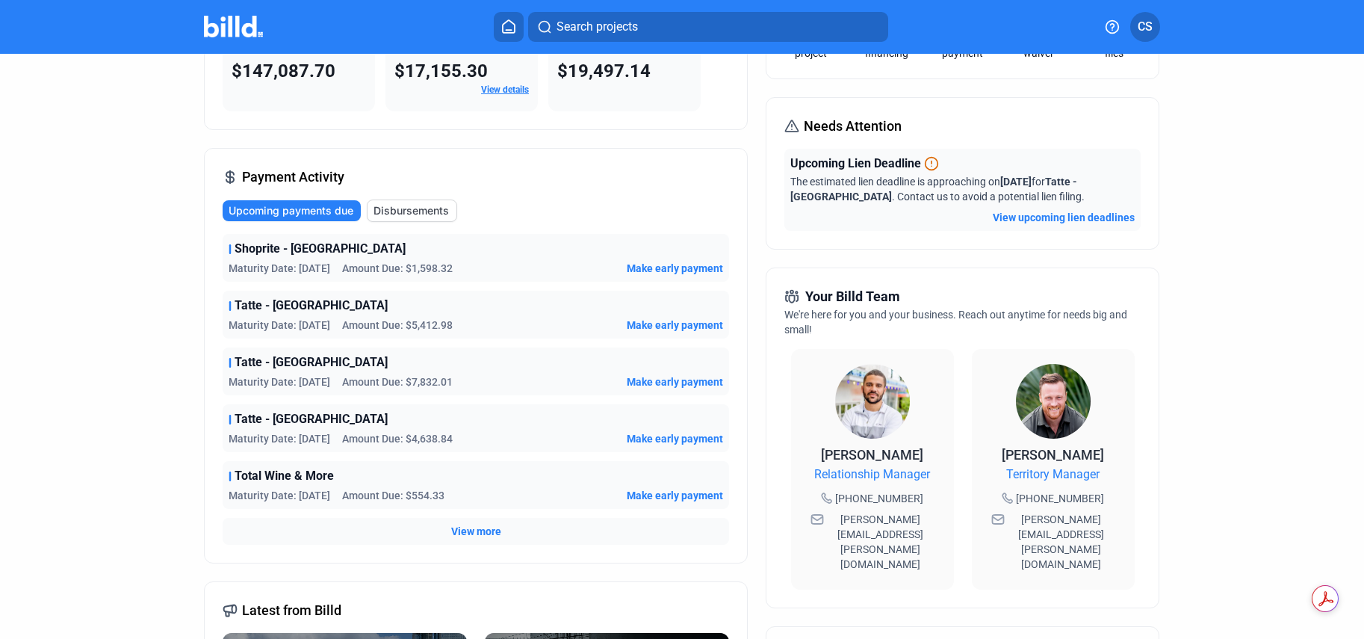
scroll to position [149, 0]
click at [298, 205] on span "Upcoming payments due" at bounding box center [291, 211] width 125 height 15
click at [501, 91] on link "View details" at bounding box center [505, 90] width 48 height 10
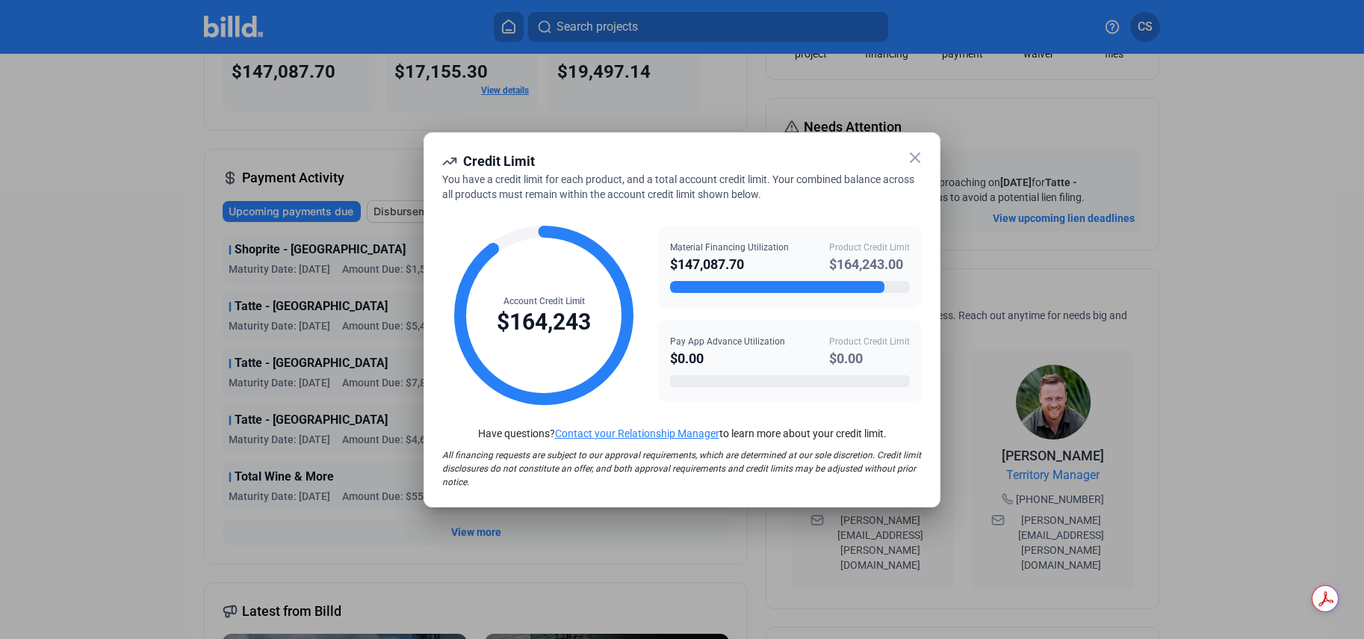
click at [912, 161] on icon at bounding box center [915, 158] width 18 height 18
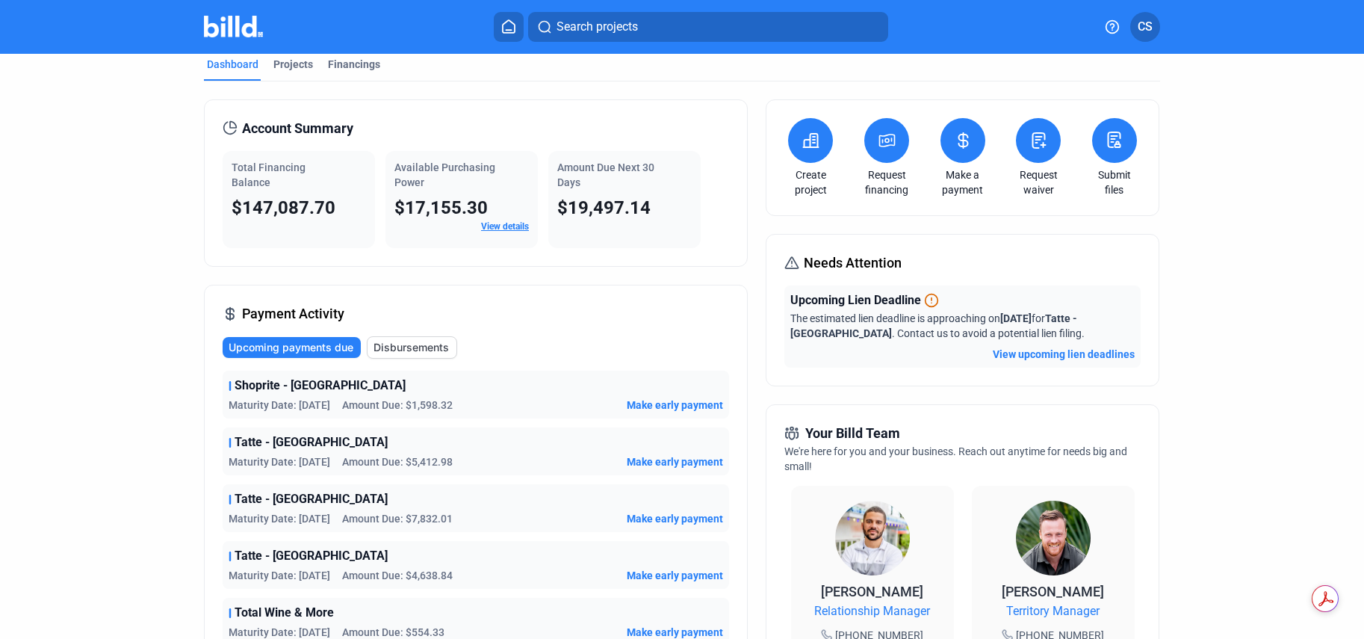
scroll to position [0, 0]
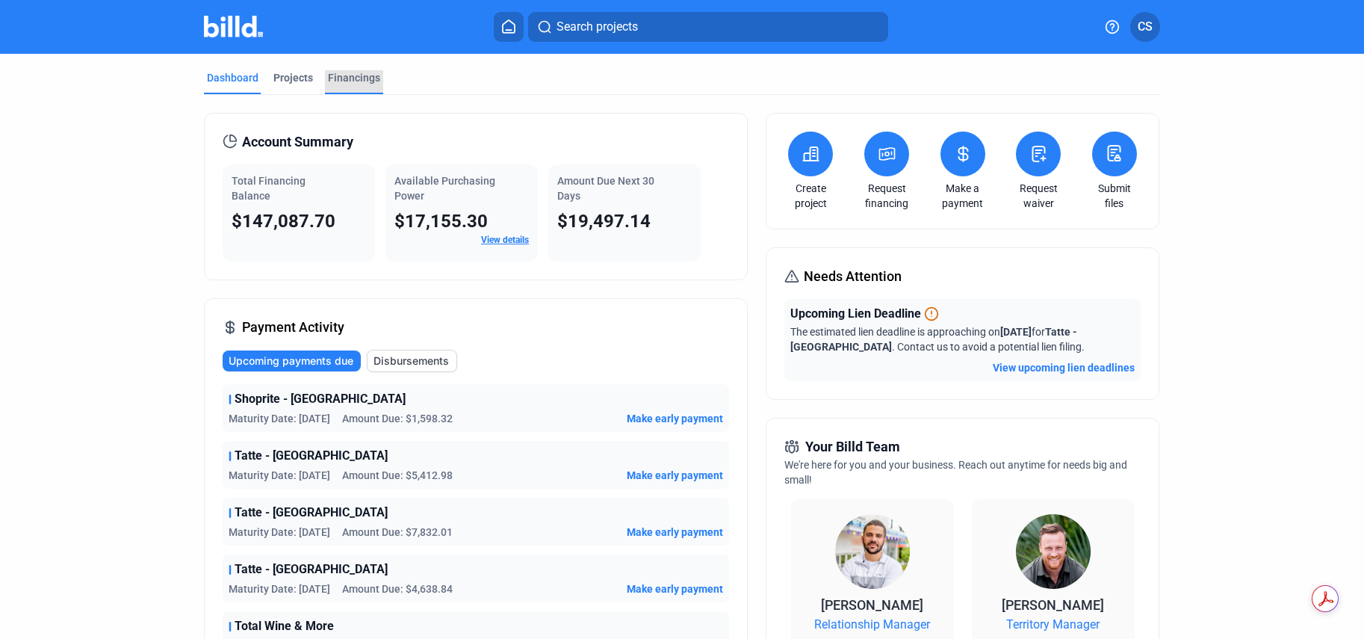
click at [346, 76] on div "Financings" at bounding box center [354, 77] width 52 height 15
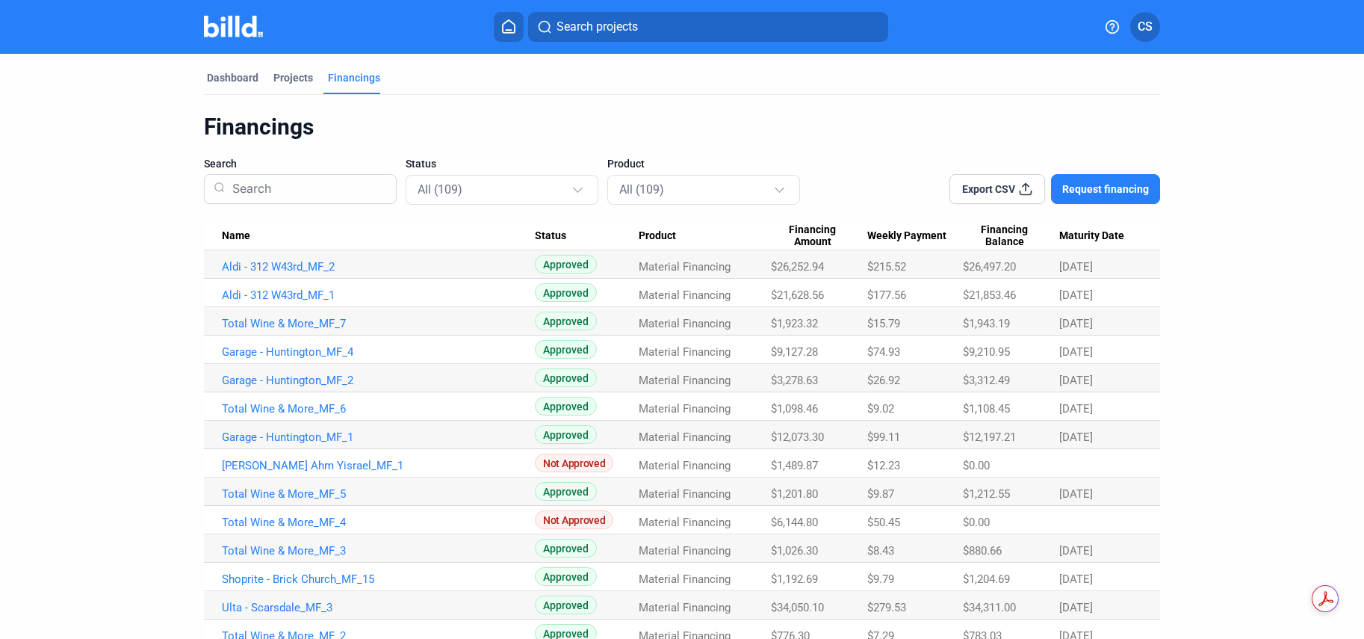
click at [1013, 187] on button "Export CSV" at bounding box center [998, 189] width 96 height 30
click at [235, 81] on div "Dashboard" at bounding box center [233, 77] width 52 height 15
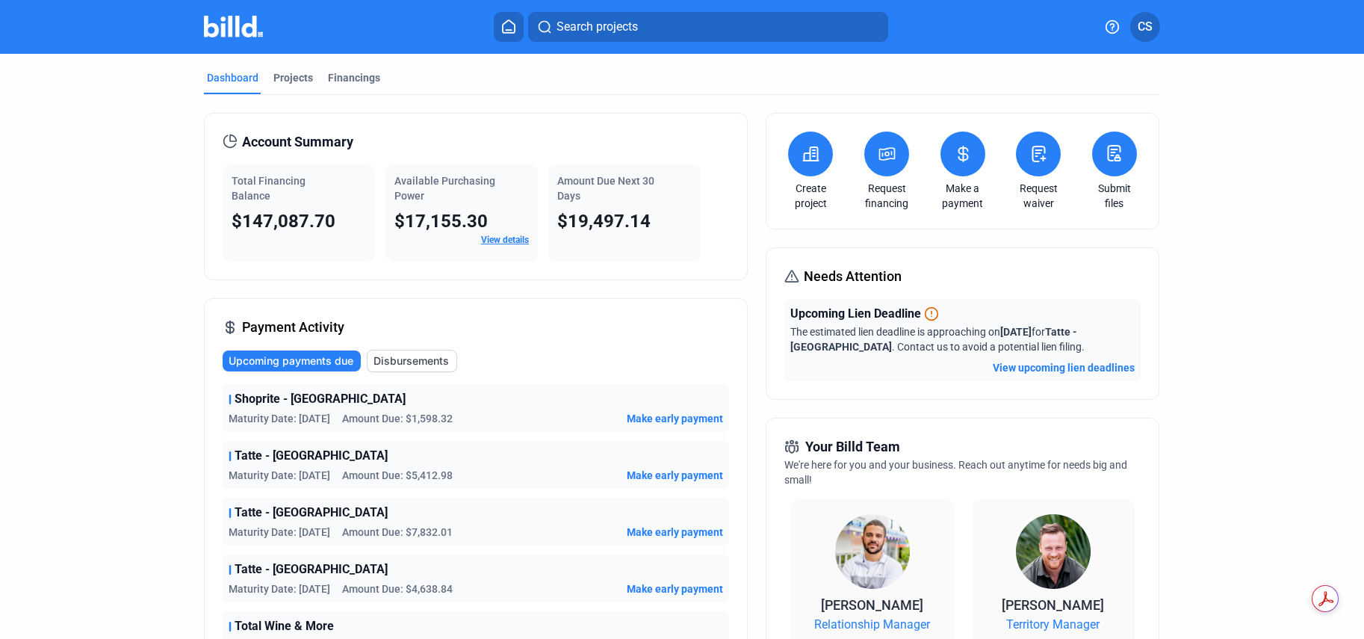
click at [960, 149] on icon at bounding box center [963, 153] width 9 height 15
click at [291, 75] on div "Projects" at bounding box center [293, 77] width 40 height 15
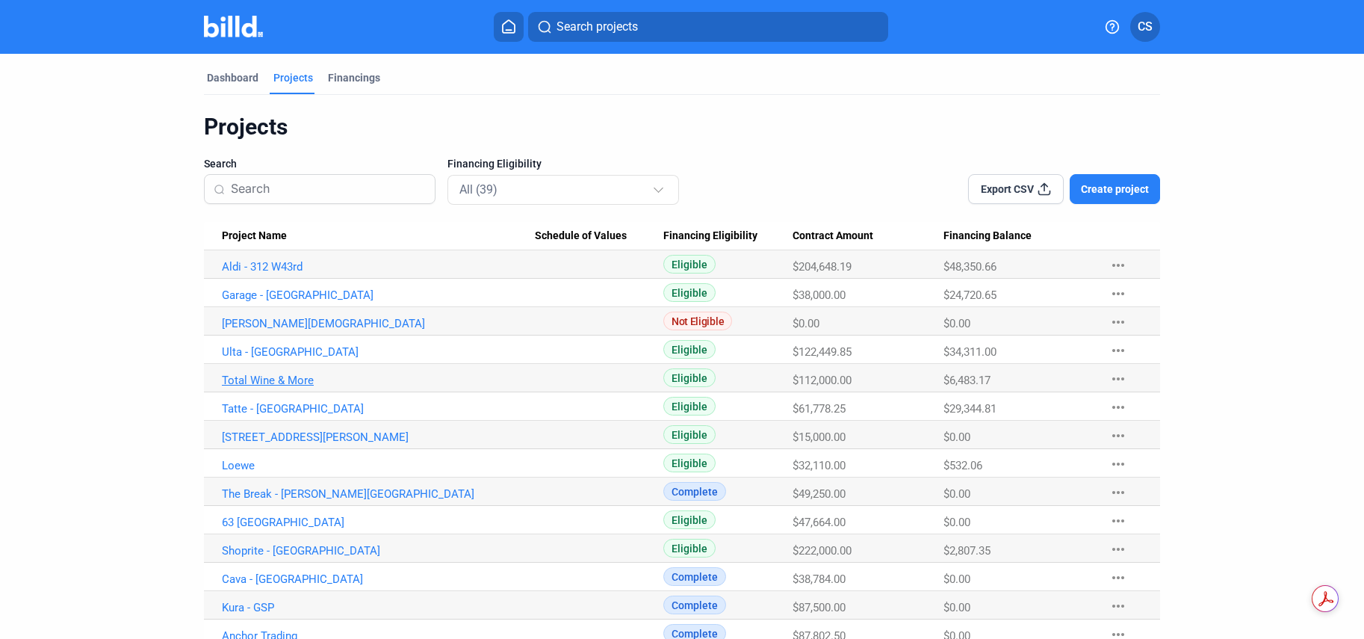
click at [286, 273] on link "Total Wine & More" at bounding box center [378, 266] width 313 height 13
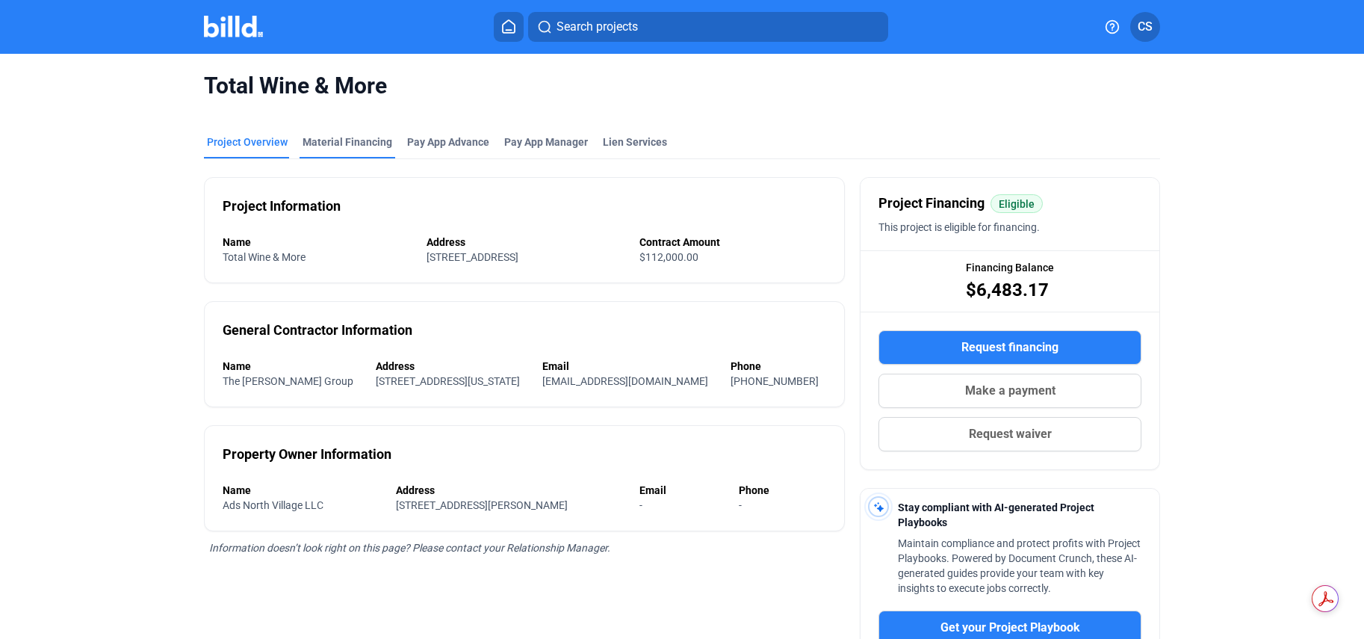
click at [350, 137] on div "Material Financing" at bounding box center [348, 142] width 90 height 15
